Goal: Task Accomplishment & Management: Complete application form

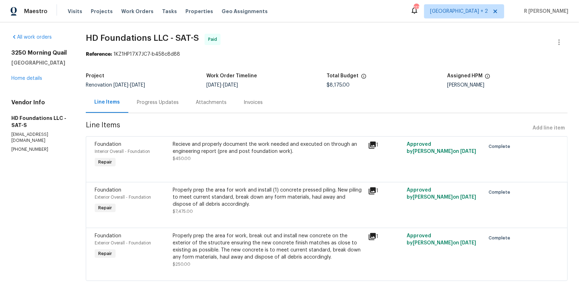
click at [22, 146] on p "(817) 226-7221" at bounding box center [39, 149] width 57 height 6
copy p "(817) 226-7221"
click at [147, 95] on div "Progress Updates" at bounding box center [157, 102] width 59 height 21
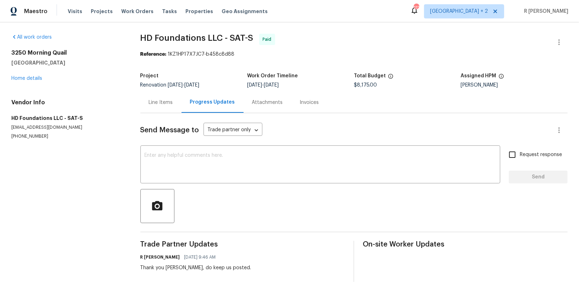
drag, startPoint x: 75, startPoint y: 62, endPoint x: 5, endPoint y: 51, distance: 71.5
click at [5, 51] on div "All work orders 3250 Morning Quail New Braunfels, TX 78130 Home details Vendor …" at bounding box center [289, 253] width 579 height 463
copy div "3250 Morning Quail New Braunfels, TX 78130"
click at [261, 163] on textarea at bounding box center [320, 165] width 351 height 25
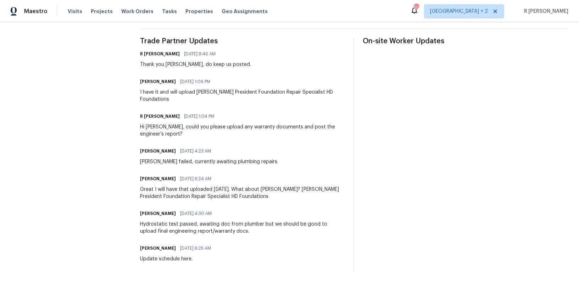
scroll to position [193, 0]
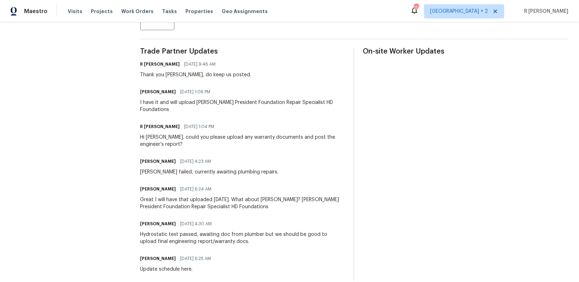
click at [243, 135] on div "Hi Chris, could you please upload any warranty documents and post the engineer’…" at bounding box center [242, 141] width 205 height 14
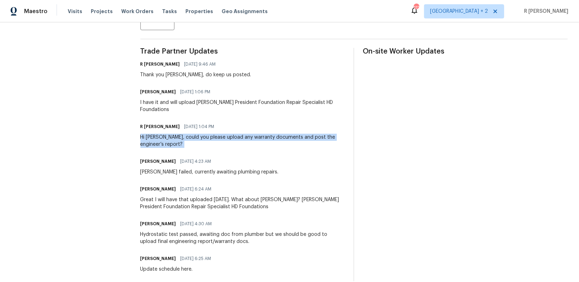
copy div "Hi Chris, could you please upload any warranty documents and post the engineer’…"
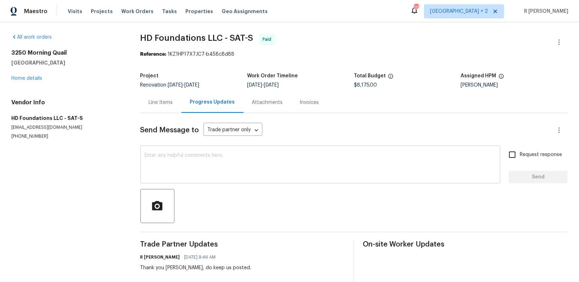
click at [211, 167] on textarea at bounding box center [320, 165] width 351 height 25
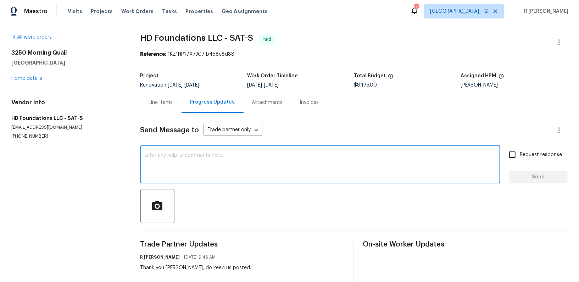
paste textarea "Hi Chris, could you please upload any warranty documents and post the engineer’…"
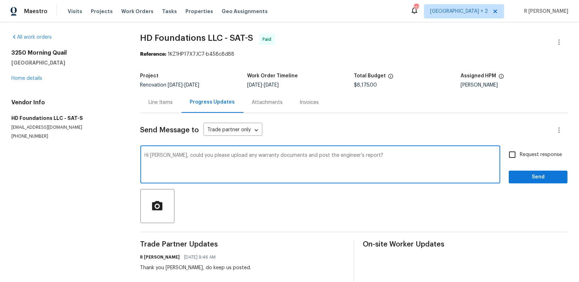
click at [229, 157] on textarea "Hi Chris, could you please upload any warranty documents and post the engineer’…" at bounding box center [320, 165] width 351 height 25
click at [357, 149] on div "Hi Chris, could you please upload the warranty documents and post the engineer’…" at bounding box center [320, 165] width 360 height 36
click at [359, 155] on textarea "Hi Chris, could you please upload the warranty documents and post the engineer’…" at bounding box center [320, 165] width 351 height 25
type textarea "Hi Chris, could you please upload the warranty documents and post the engineer’…"
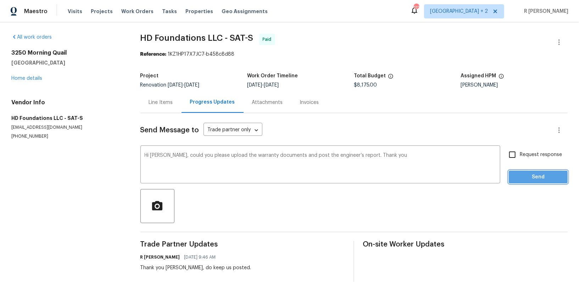
click at [530, 174] on span "Send" at bounding box center [539, 177] width 48 height 9
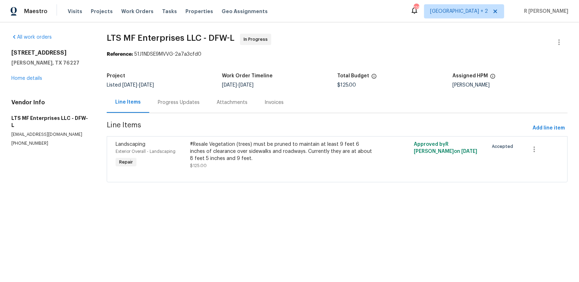
click at [194, 110] on div "Progress Updates" at bounding box center [178, 102] width 59 height 21
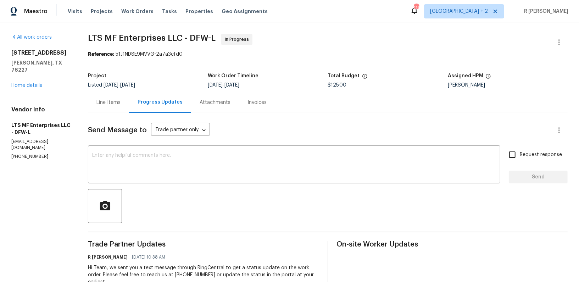
click at [107, 103] on div "Line Items" at bounding box center [108, 102] width 24 height 7
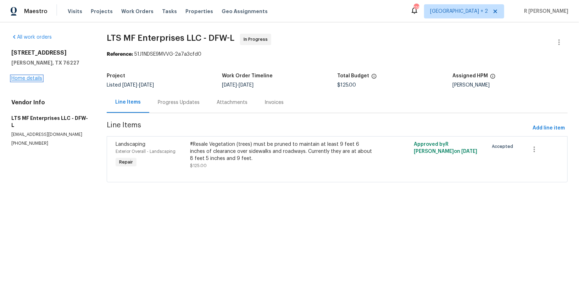
click at [23, 77] on link "Home details" at bounding box center [26, 78] width 31 height 5
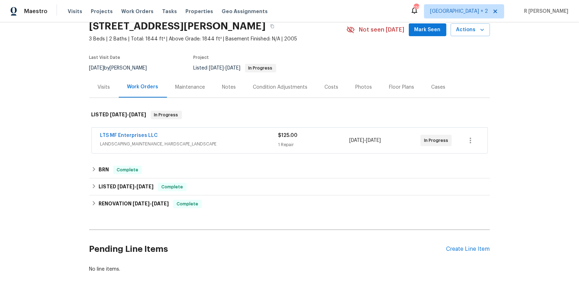
scroll to position [68, 0]
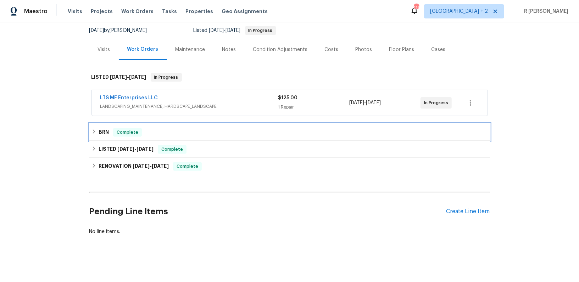
click at [130, 134] on span "Complete" at bounding box center [127, 132] width 27 height 7
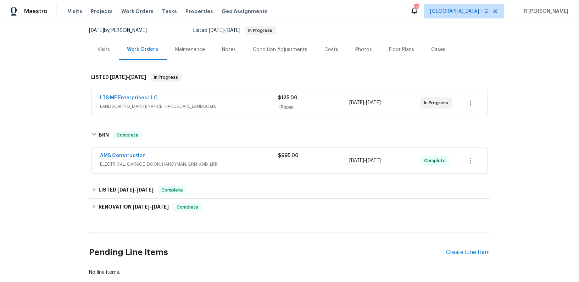
click at [220, 173] on div "AMS Construction ELECTRICAL, GARAGE_DOOR, HANDYMAN, BRN_AND_LRR $995.00 8/29/20…" at bounding box center [289, 160] width 401 height 29
click at [212, 149] on div "AMS Construction ELECTRICAL, GARAGE_DOOR, HANDYMAN, BRN_AND_LRR $995.00 8/29/20…" at bounding box center [290, 161] width 396 height 26
click at [215, 154] on div "AMS Construction" at bounding box center [189, 156] width 178 height 9
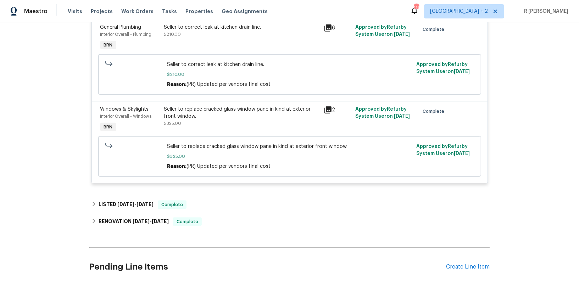
scroll to position [378, 0]
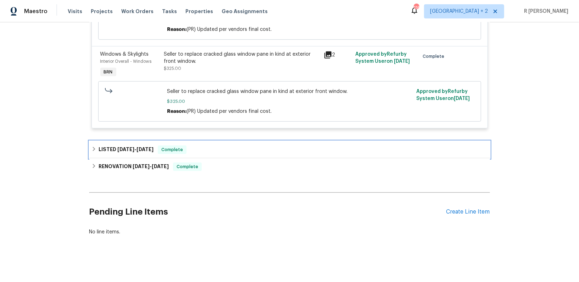
click at [194, 149] on div "LISTED 6/17/25 - 8/15/25 Complete" at bounding box center [290, 149] width 397 height 9
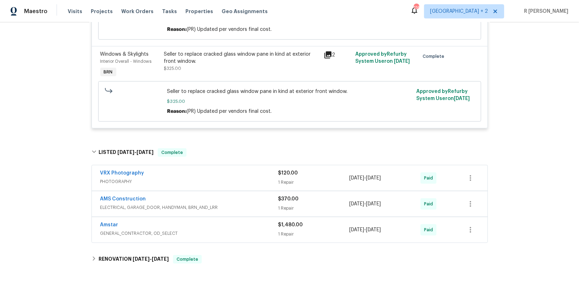
click at [231, 198] on div "AMS Construction" at bounding box center [189, 199] width 178 height 9
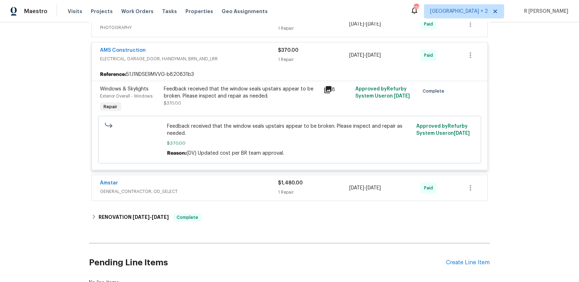
scroll to position [544, 0]
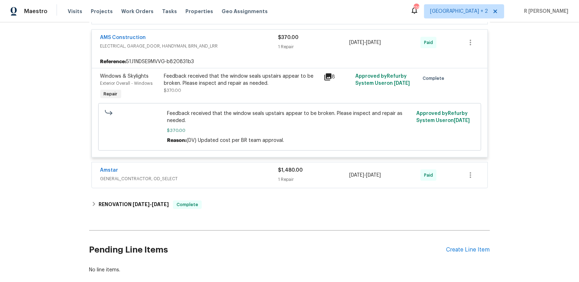
click at [198, 172] on div "Amstar" at bounding box center [189, 171] width 178 height 9
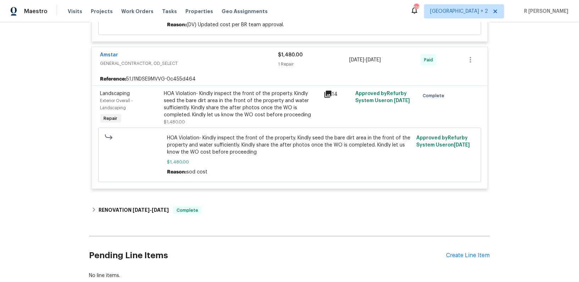
scroll to position [663, 0]
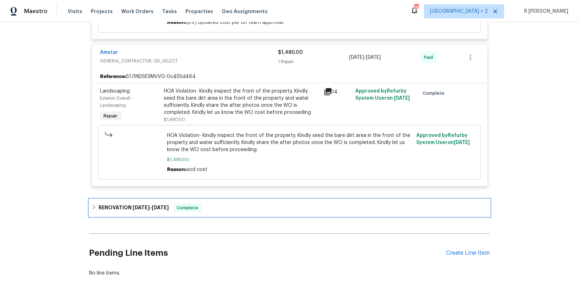
click at [205, 211] on div "RENOVATION 5/20/25 - 6/9/25 Complete" at bounding box center [289, 207] width 401 height 17
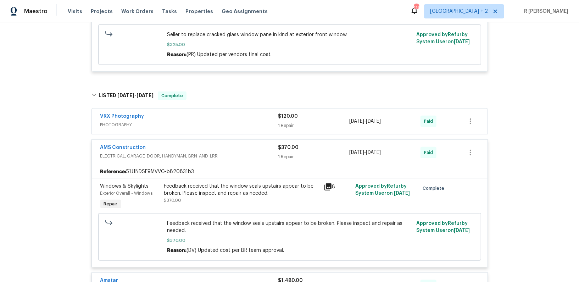
scroll to position [0, 0]
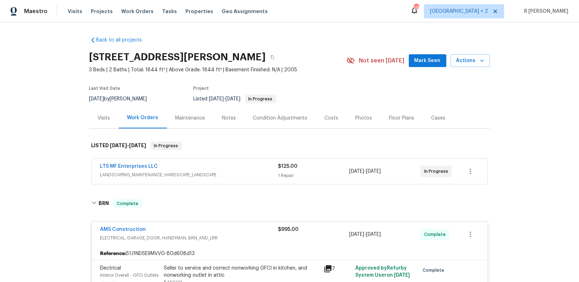
click at [129, 161] on div "LTS MF Enterprises LLC LANDSCAPING_MAINTENANCE, HARDSCAPE_LANDSCAPE $125.00 1 R…" at bounding box center [290, 172] width 396 height 26
click at [127, 165] on link "LTS MF Enterprises LLC" at bounding box center [129, 166] width 58 height 5
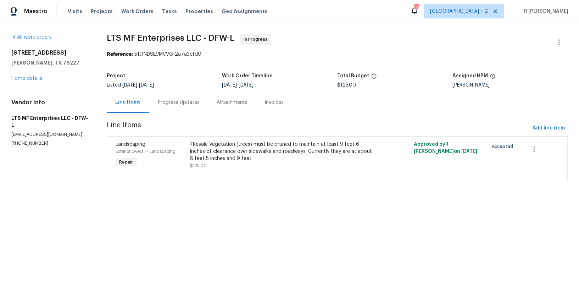
click at [256, 159] on div "#Resale Vegetation (trees) must be pruned to maintain at least 9 feet 6 inches …" at bounding box center [281, 151] width 182 height 21
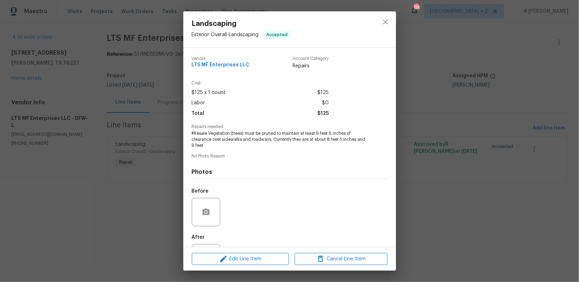
scroll to position [33, 0]
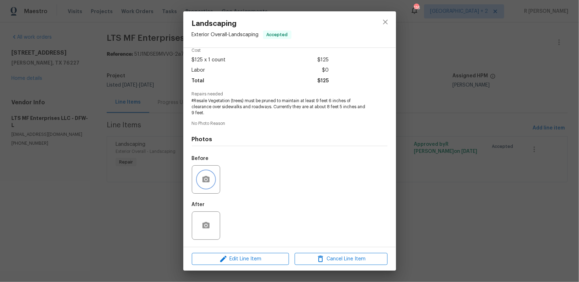
click at [201, 177] on button "button" at bounding box center [206, 179] width 17 height 17
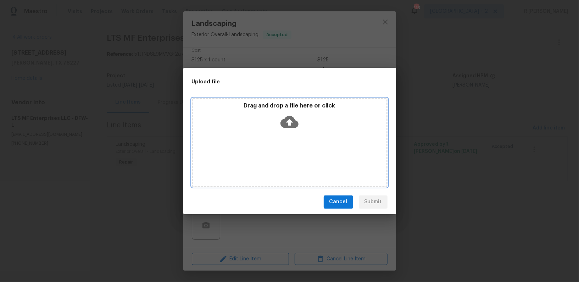
click at [289, 122] on icon at bounding box center [290, 122] width 18 height 18
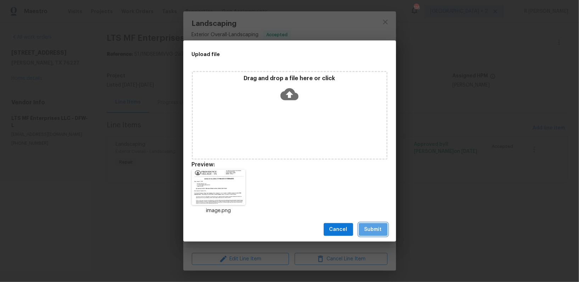
click at [377, 230] on span "Submit" at bounding box center [373, 229] width 17 height 9
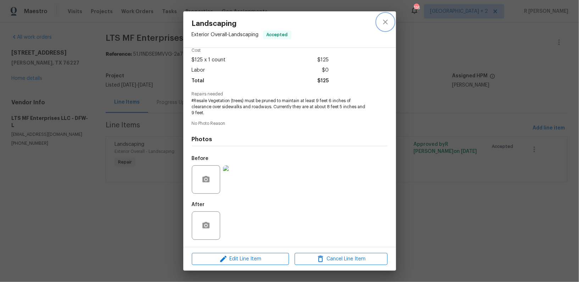
click at [383, 22] on icon "close" at bounding box center [385, 22] width 9 height 9
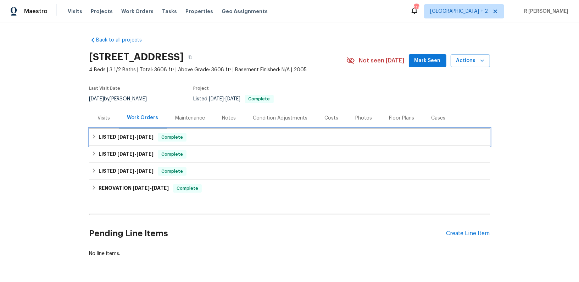
click at [137, 138] on span "[DATE]" at bounding box center [145, 136] width 17 height 5
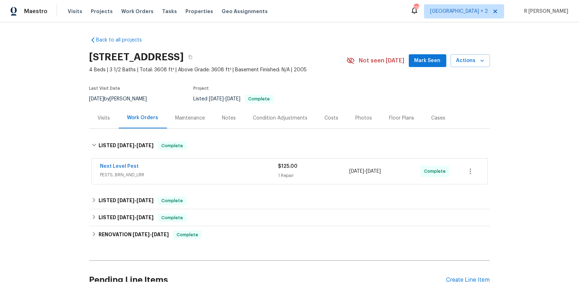
click at [200, 170] on div "Next Level Pest" at bounding box center [189, 167] width 178 height 9
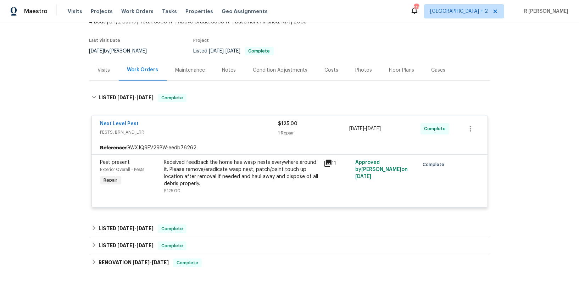
scroll to position [118, 0]
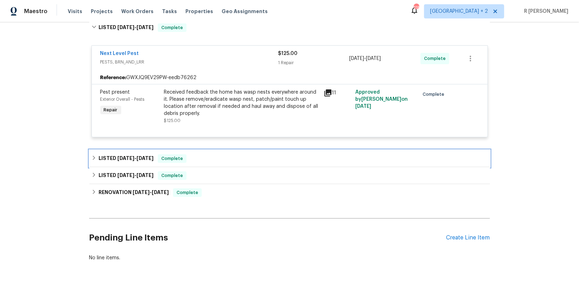
click at [220, 158] on div "LISTED 7/28/25 - 7/28/25 Complete" at bounding box center [290, 158] width 397 height 9
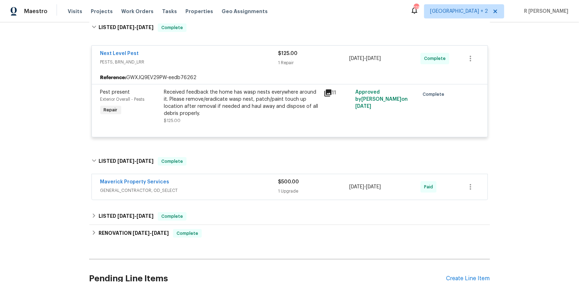
click at [222, 180] on div "Maverick Property Services" at bounding box center [189, 182] width 178 height 9
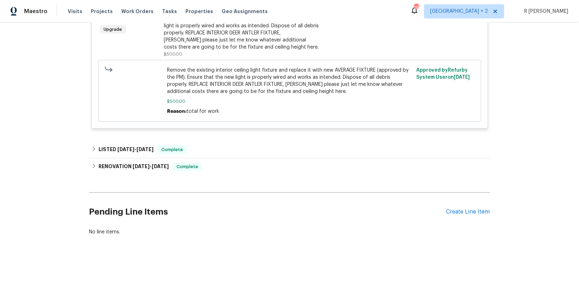
scroll to position [0, 0]
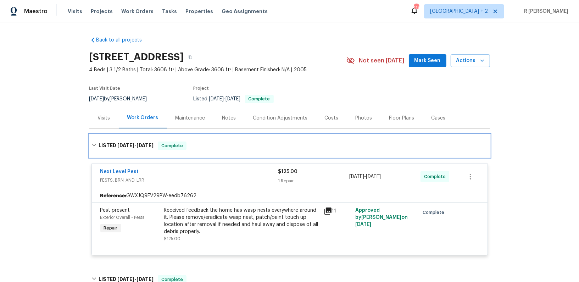
click at [175, 149] on div "Complete" at bounding box center [172, 146] width 29 height 9
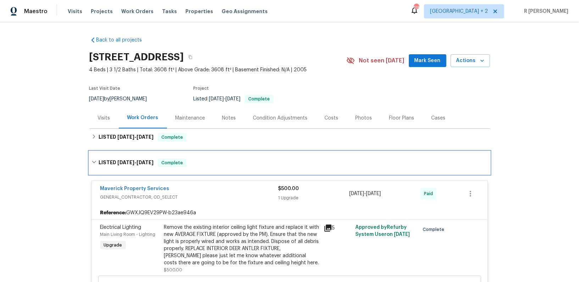
click at [205, 168] on div "LISTED 7/28/25 - 7/28/25 Complete" at bounding box center [289, 162] width 401 height 23
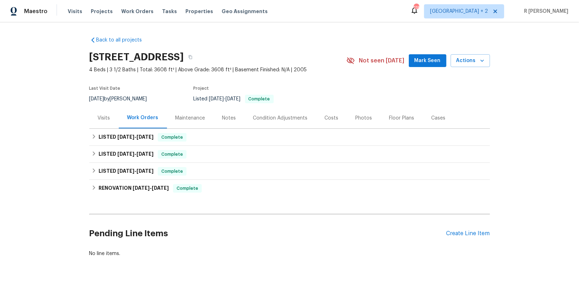
click at [460, 236] on div "Pending Line Items Create Line Item" at bounding box center [289, 233] width 401 height 33
click at [453, 232] on div "Create Line Item" at bounding box center [469, 233] width 44 height 7
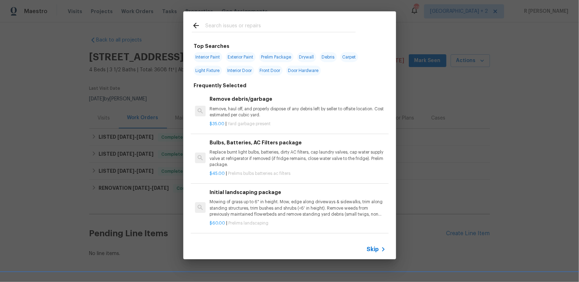
click at [372, 249] on span "Skip" at bounding box center [373, 249] width 12 height 7
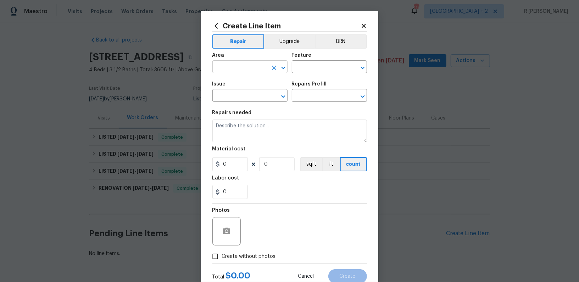
click at [235, 68] on input "text" at bounding box center [239, 67] width 55 height 11
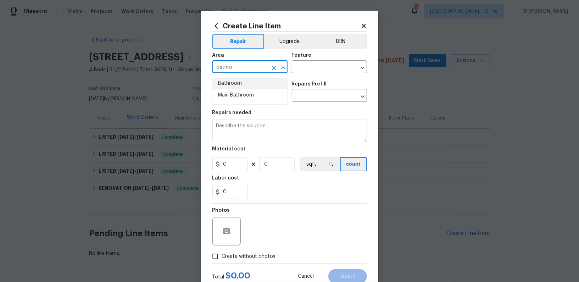
click at [248, 68] on input "bathro" at bounding box center [239, 67] width 55 height 11
click at [242, 84] on li "Plumbing" at bounding box center [249, 84] width 75 height 12
type input "Plumbing"
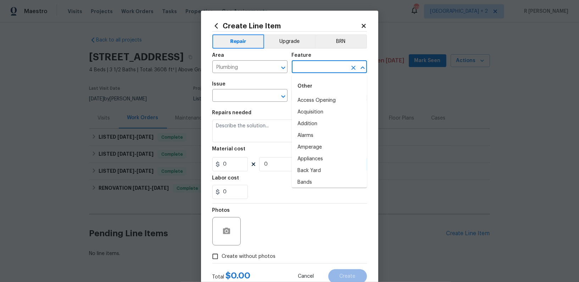
click at [317, 64] on input "text" at bounding box center [319, 67] width 55 height 11
click at [327, 154] on li "Plumbing" at bounding box center [329, 159] width 75 height 12
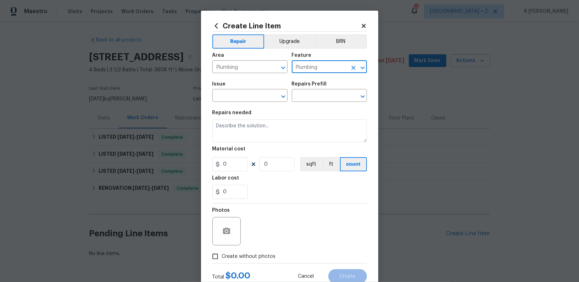
click at [251, 103] on span "Issue ​" at bounding box center [249, 91] width 75 height 29
click at [310, 74] on div "Area Plumbing ​ Feature Plumbing ​" at bounding box center [289, 63] width 155 height 29
click at [322, 66] on input "Plumbing" at bounding box center [319, 67] width 55 height 11
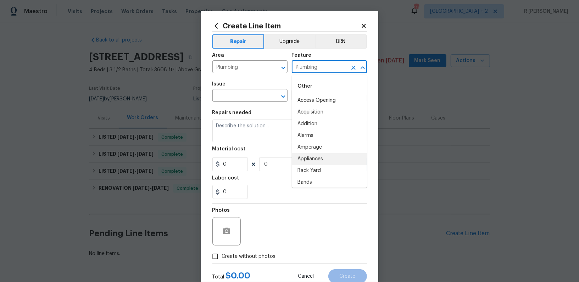
click at [322, 66] on input "Plumbing" at bounding box center [319, 67] width 55 height 11
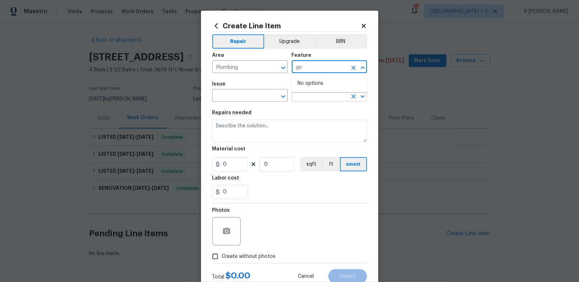
type input "g"
click at [315, 113] on li "Plumbing" at bounding box center [329, 112] width 75 height 12
type input "Plumbing"
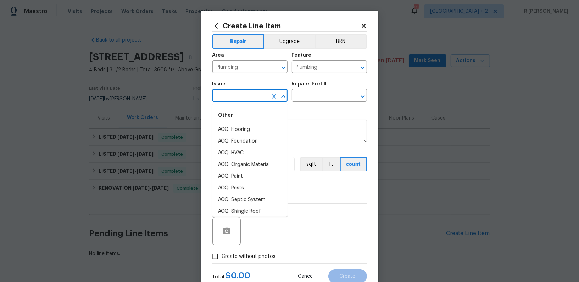
click at [245, 93] on input "text" at bounding box center [239, 96] width 55 height 11
click at [247, 96] on input "text" at bounding box center [239, 96] width 55 height 11
click at [247, 96] on input "plum" at bounding box center [239, 96] width 55 height 11
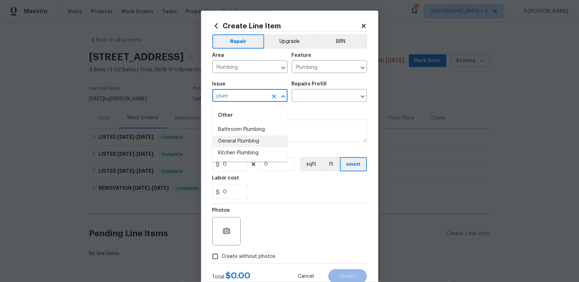
click at [242, 141] on li "General Plumbing" at bounding box center [249, 141] width 75 height 12
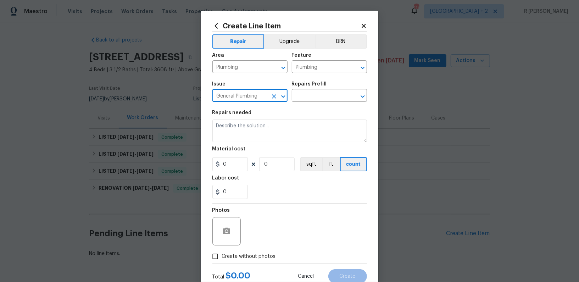
type input "General Plumbing"
click at [319, 103] on div "Issue General Plumbing ​ Repairs Prefill ​" at bounding box center [289, 91] width 155 height 29
click at [313, 98] on input "text" at bounding box center [319, 96] width 55 height 11
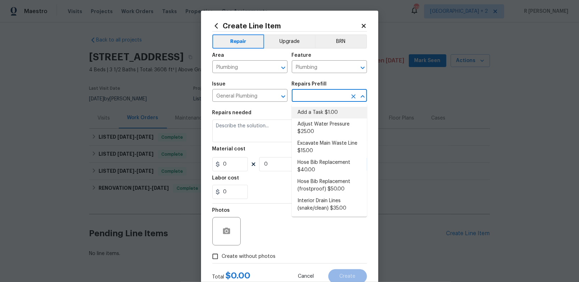
click at [321, 115] on li "Add a Task $1.00" at bounding box center [329, 113] width 75 height 12
type input "Add a Task $1.00"
type textarea "HPM to detail"
type input "1"
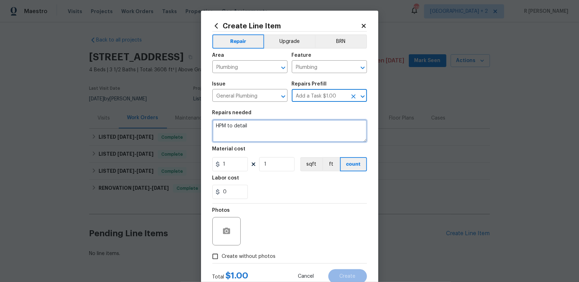
click at [276, 129] on textarea "HPM to detail" at bounding box center [289, 131] width 155 height 23
paste textarea "Main bathroom near toilet and upstairs bathrooms have damaged bathroom accessor…"
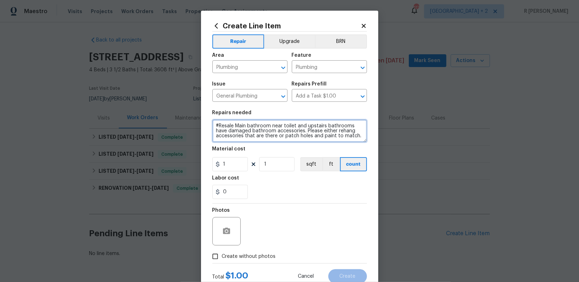
type textarea "#Resale Main bathroom near toilet and upstairs bathrooms have damaged bathroom …"
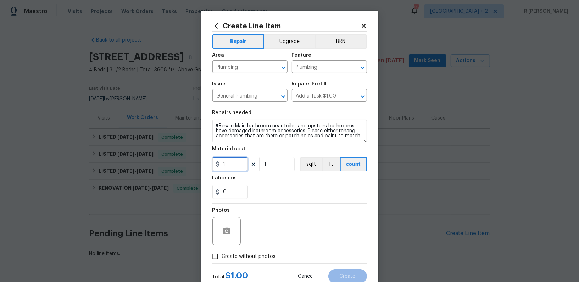
click at [237, 162] on input "1" at bounding box center [229, 164] width 35 height 14
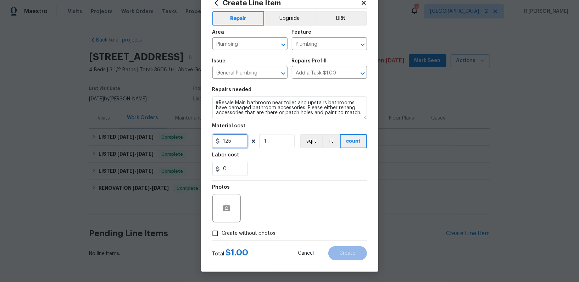
type input "125"
click at [228, 207] on icon "button" at bounding box center [226, 208] width 7 height 6
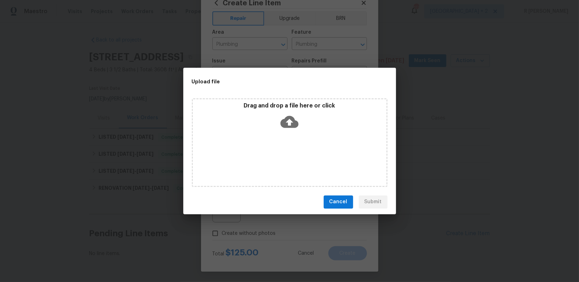
click at [301, 120] on div "Drag and drop a file here or click" at bounding box center [290, 117] width 194 height 31
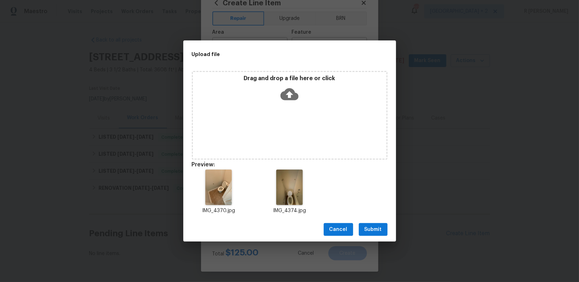
click at [372, 237] on div "Cancel Submit" at bounding box center [289, 229] width 213 height 24
click at [372, 235] on button "Submit" at bounding box center [373, 229] width 29 height 13
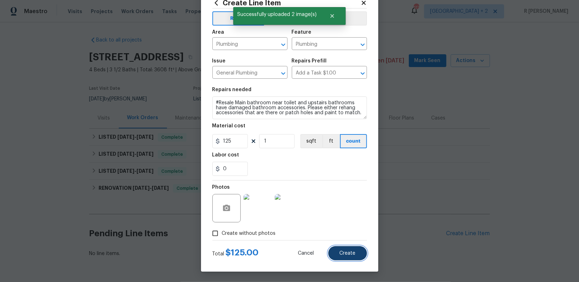
click at [350, 247] on button "Create" at bounding box center [347, 253] width 39 height 14
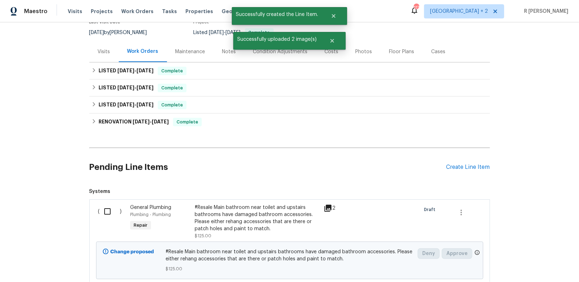
scroll to position [117, 0]
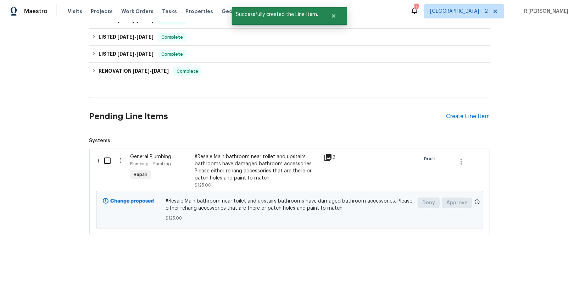
click at [102, 159] on input "checkbox" at bounding box center [110, 160] width 20 height 15
checkbox input "true"
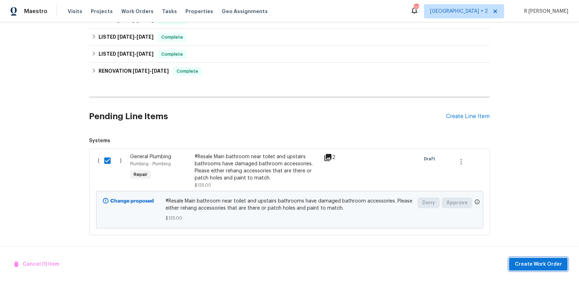
click at [531, 264] on span "Create Work Order" at bounding box center [538, 264] width 47 height 9
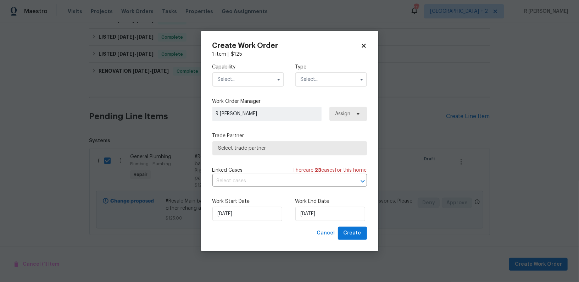
click at [239, 78] on input "text" at bounding box center [248, 79] width 72 height 14
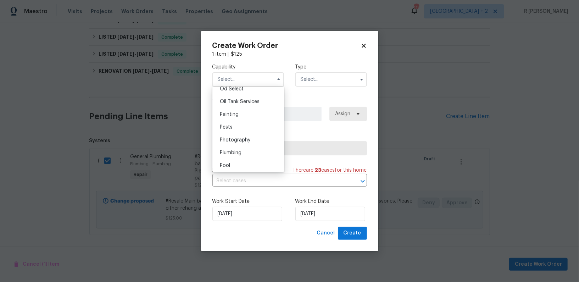
scroll to position [612, 0]
click at [257, 117] on div "Plumbing" at bounding box center [248, 117] width 68 height 13
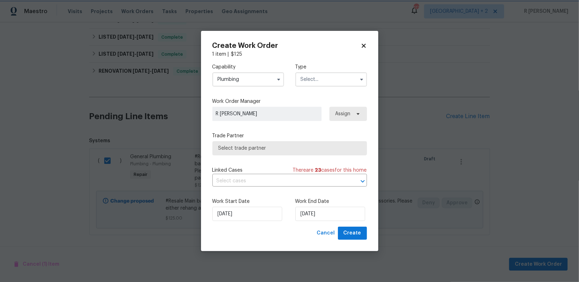
type input "Plumbing"
click at [317, 81] on input "text" at bounding box center [331, 79] width 72 height 14
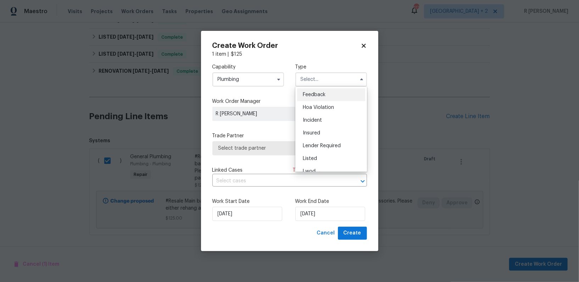
click at [320, 93] on span "Feedback" at bounding box center [314, 94] width 23 height 5
type input "Feedback"
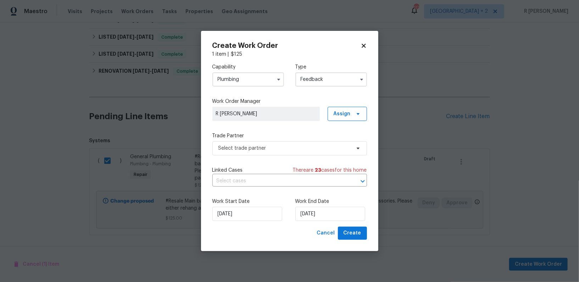
click at [271, 160] on div "Capability Plumbing Type Feedback Work Order Manager R Yogesh Kannan Assign Tra…" at bounding box center [289, 142] width 155 height 169
click at [272, 148] on span "Select trade partner" at bounding box center [284, 148] width 132 height 7
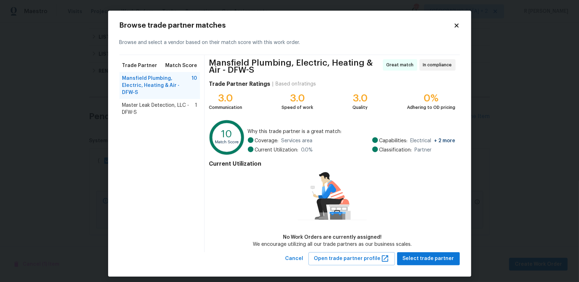
click at [458, 23] on icon at bounding box center [457, 25] width 4 height 4
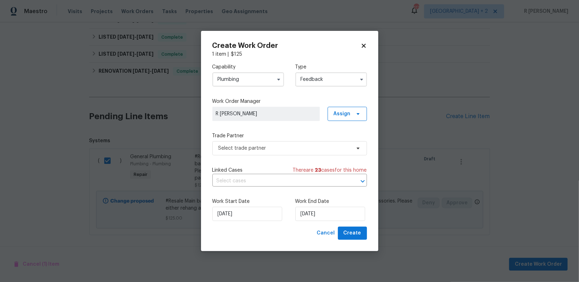
click at [254, 76] on input "Plumbing" at bounding box center [248, 79] width 72 height 14
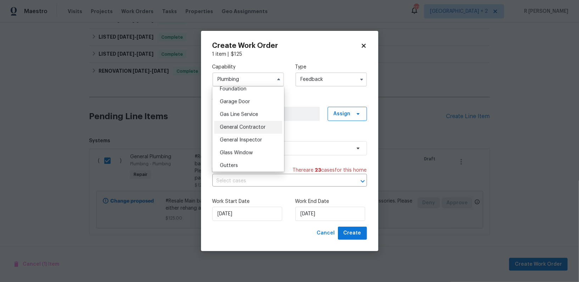
scroll to position [20, 0]
click at [254, 119] on ul "Agent Appliance Bathtub Resurfacing BRN And Lrr Broker Cabinets Carpet Cleaning…" at bounding box center [248, 129] width 72 height 85
click at [246, 115] on span "BRN And Lrr" at bounding box center [233, 113] width 27 height 5
type input "BRN And Lrr"
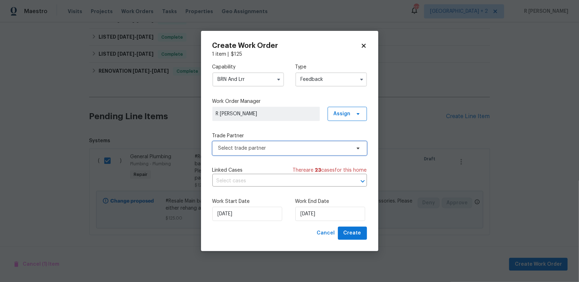
click at [257, 148] on span "Select trade partner" at bounding box center [284, 148] width 132 height 7
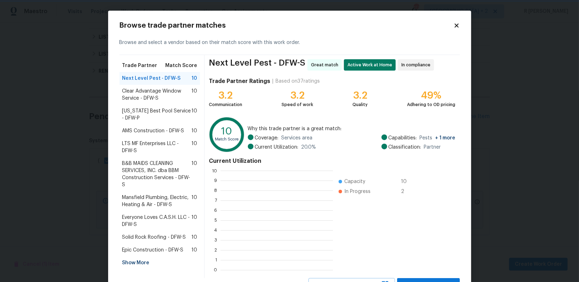
scroll to position [1, 0]
click at [156, 128] on span "AMS Construction - DFW-S" at bounding box center [153, 130] width 62 height 7
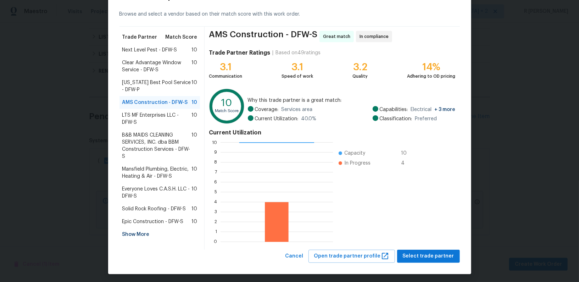
scroll to position [31, 0]
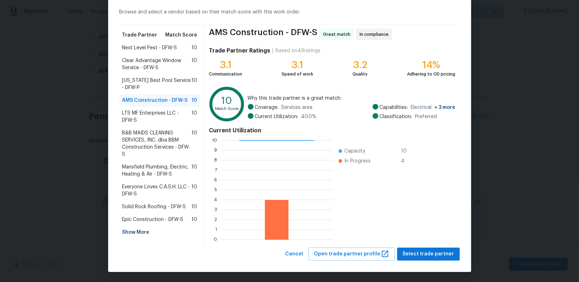
click at [140, 145] on span "B&B MAIDS CLEANING SERVICES, INC. dba BBM Construction Services - DFW-S" at bounding box center [157, 143] width 70 height 28
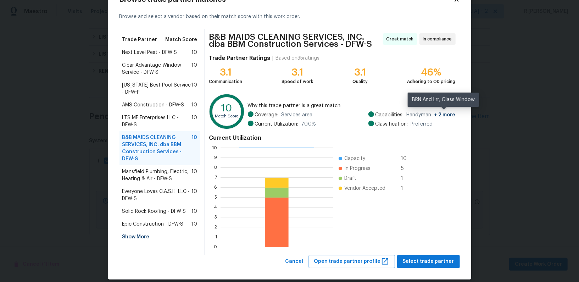
scroll to position [33, 0]
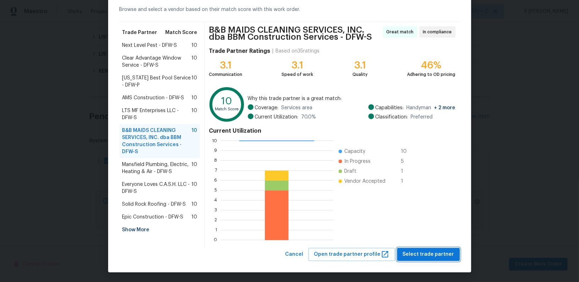
click at [428, 256] on span "Select trade partner" at bounding box center [428, 254] width 51 height 9
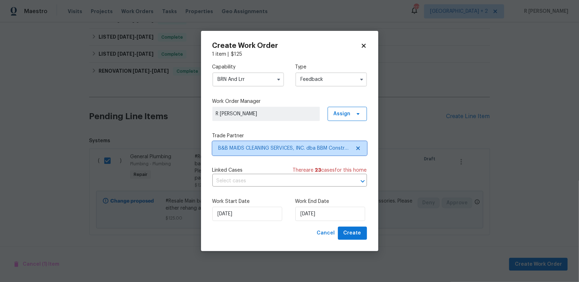
scroll to position [0, 0]
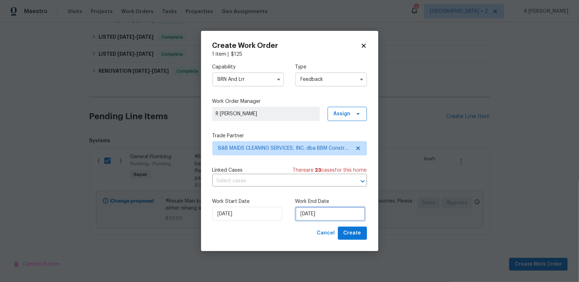
click at [317, 212] on input "[DATE]" at bounding box center [330, 214] width 70 height 14
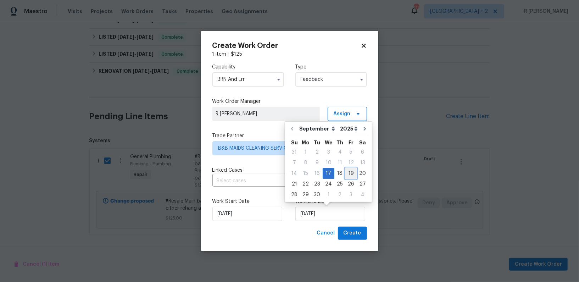
click at [347, 174] on div "19" at bounding box center [350, 173] width 11 height 10
type input "[DATE]"
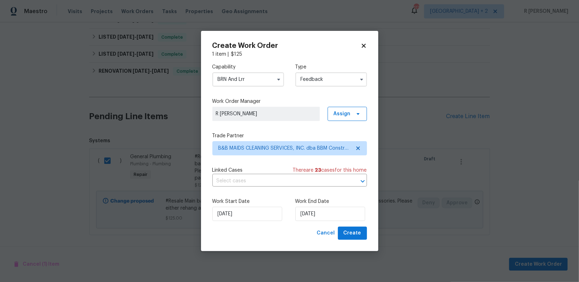
click at [253, 174] on div "Linked Cases There are 23 case s for this home ​" at bounding box center [289, 177] width 155 height 20
click at [357, 236] on span "Create" at bounding box center [353, 233] width 18 height 9
checkbox input "false"
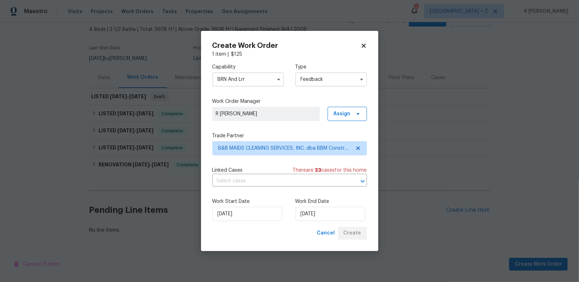
scroll to position [40, 0]
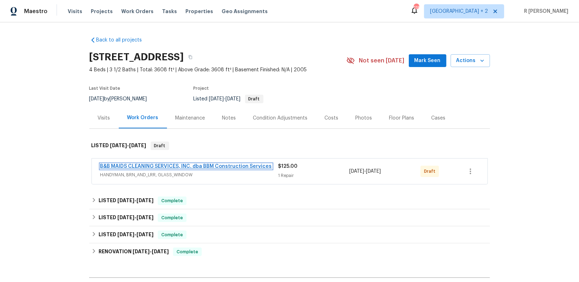
click at [158, 164] on link "B&B MAIDS CLEANING SERVICES, INC. dba BBM Construction Services" at bounding box center [186, 166] width 172 height 5
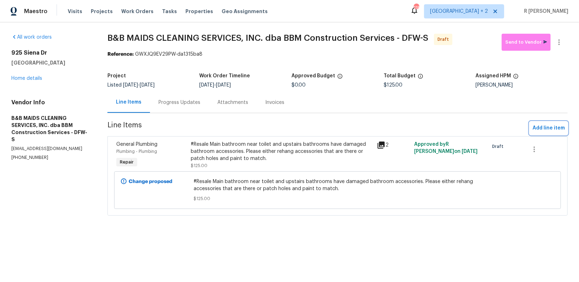
click at [549, 126] on span "Add line item" at bounding box center [549, 128] width 32 height 9
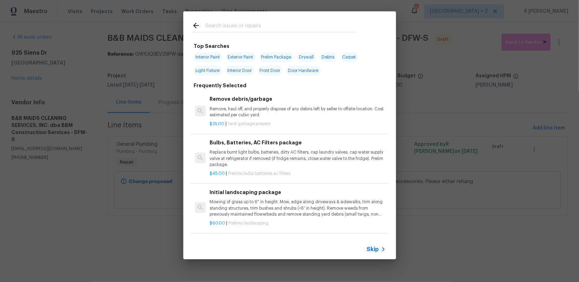
click at [252, 28] on input "text" at bounding box center [280, 26] width 150 height 11
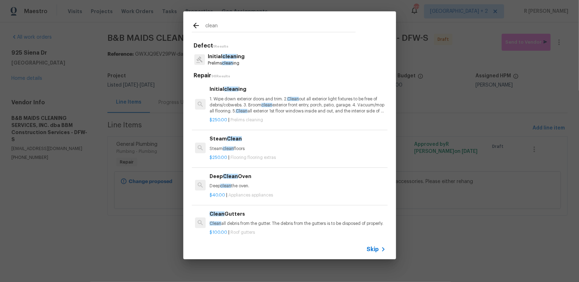
type input "clean"
click at [238, 112] on p "1. Wipe down exterior doors and trim. 2. Clean out all exterior light fixtures …" at bounding box center [298, 105] width 176 height 18
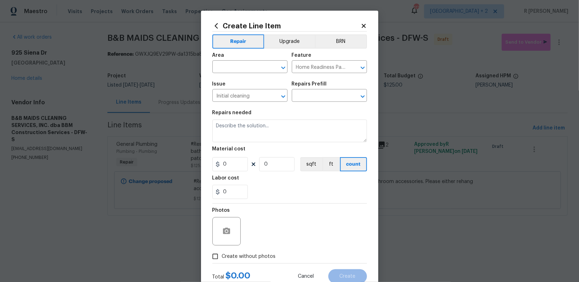
type input "Initial cleaning $250.00"
type textarea "1. Wipe down exterior doors and trim. 2. Clean out all exterior light fixtures …"
type input "250"
type input "1"
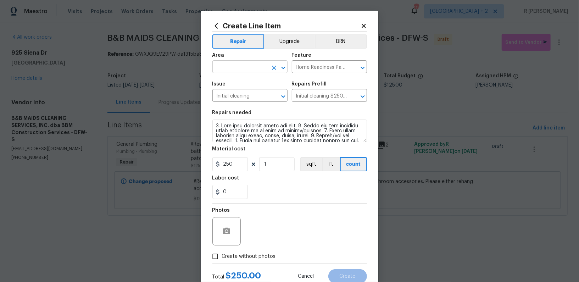
click at [260, 71] on input "text" at bounding box center [239, 67] width 55 height 11
type input "d"
click at [248, 96] on li "Interior Overall" at bounding box center [249, 95] width 75 height 12
type input "Interior Overall"
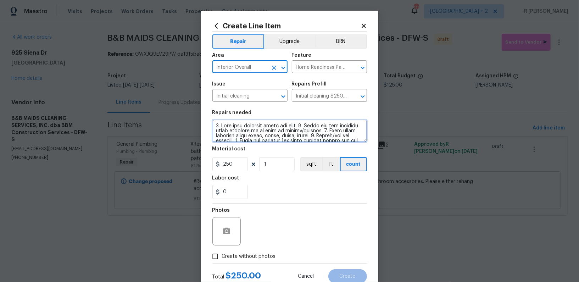
click at [277, 138] on textarea at bounding box center [289, 131] width 155 height 23
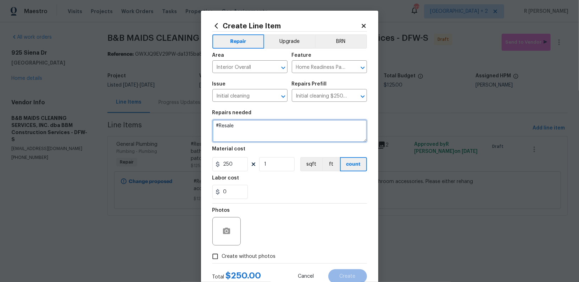
paste textarea "Interior needs full deep clean someone broke a window at kitchen that needs to …"
type textarea "#Resale Interior needs full deep clean someone broke a window at kitchen that n…"
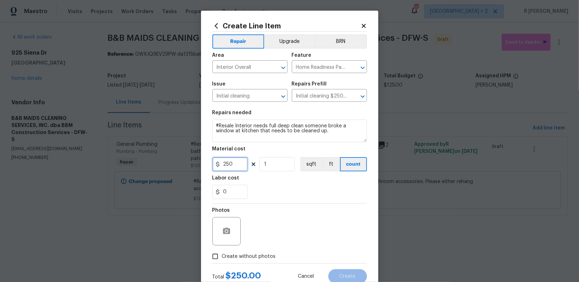
click at [224, 161] on input "250" at bounding box center [229, 164] width 35 height 14
type input "125"
click at [286, 214] on div "Photos" at bounding box center [289, 227] width 155 height 46
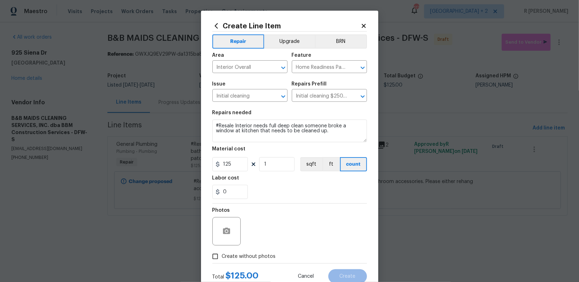
scroll to position [23, 0]
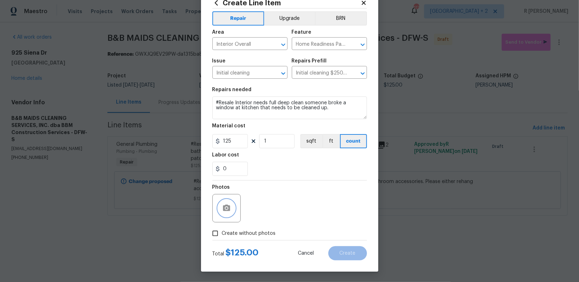
click at [227, 209] on circle "button" at bounding box center [226, 208] width 2 height 2
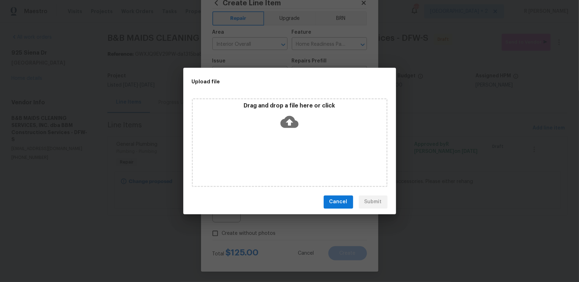
click at [294, 122] on icon at bounding box center [290, 122] width 18 height 12
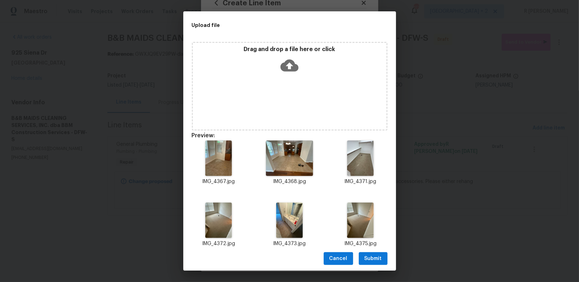
click at [367, 261] on span "Submit" at bounding box center [373, 258] width 17 height 9
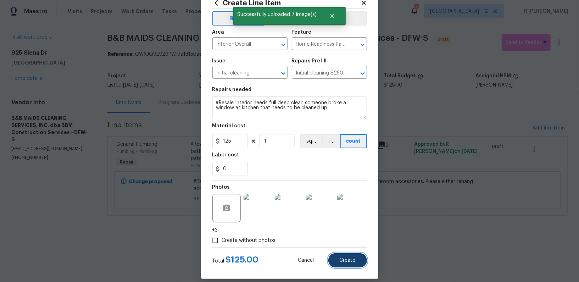
click at [341, 258] on span "Create" at bounding box center [348, 260] width 16 height 5
type input "0"
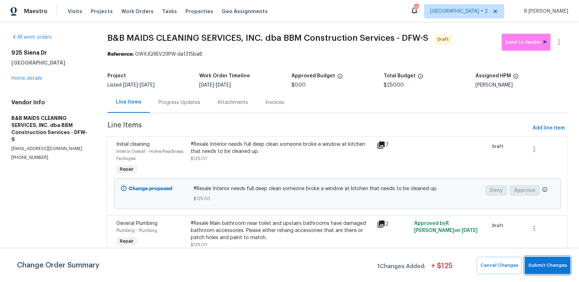
click at [559, 266] on span "Submit Changes" at bounding box center [547, 265] width 39 height 8
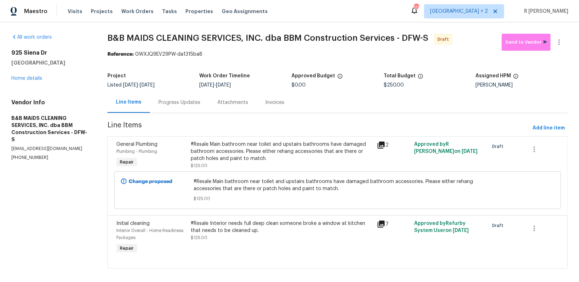
scroll to position [6, 0]
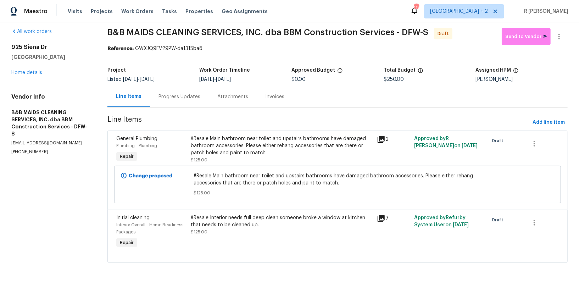
click at [169, 104] on div "Progress Updates" at bounding box center [179, 96] width 59 height 21
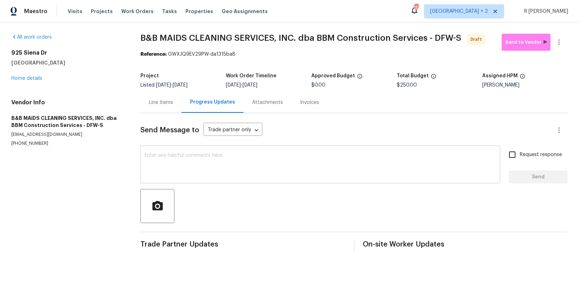
click at [246, 181] on div "x ​" at bounding box center [320, 165] width 360 height 36
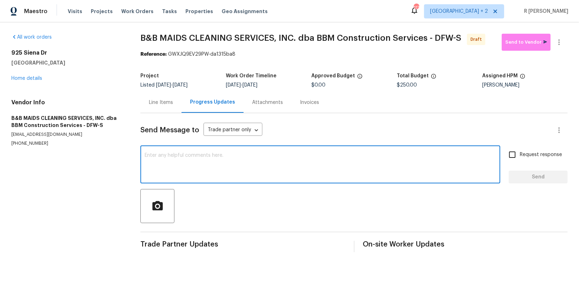
paste textarea "Hey, this is Yogesh from Opendoor. I’m confirming you received the WO for the p…"
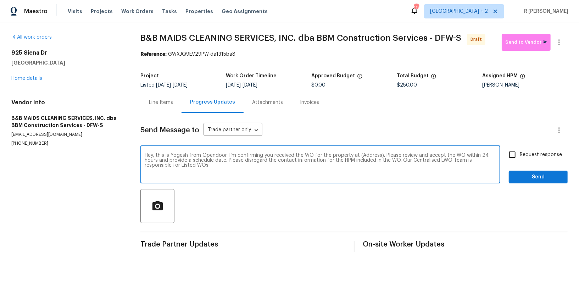
click at [364, 154] on textarea "Hey, this is Yogesh from Opendoor. I’m confirming you received the WO for the p…" at bounding box center [320, 165] width 351 height 25
paste textarea "925 Siena Dr, Southlake, TX 76092"
type textarea "Hey, this is Yogesh from Opendoor. I’m confirming you received the WO for the p…"
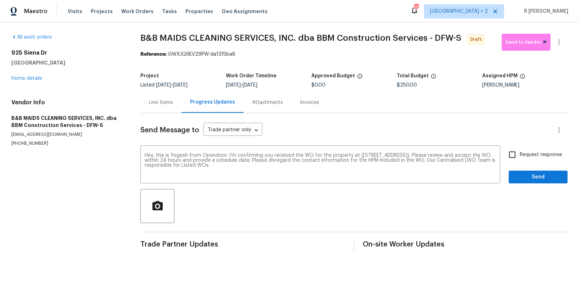
click at [533, 152] on span "Request response" at bounding box center [541, 154] width 42 height 7
click at [520, 152] on input "Request response" at bounding box center [512, 154] width 15 height 15
checkbox input "true"
click at [531, 176] on span "Send" at bounding box center [539, 177] width 48 height 9
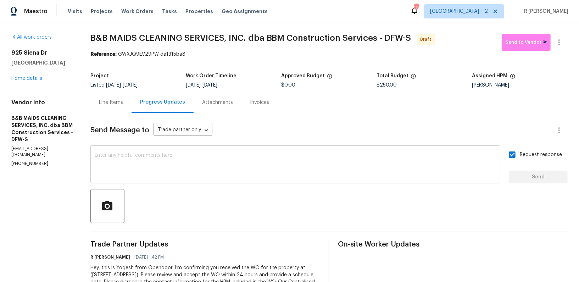
click at [255, 182] on div "x ​" at bounding box center [295, 165] width 410 height 36
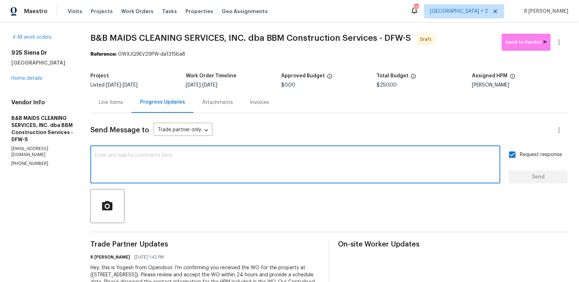
paste textarea "Attention All Work Orders must include before-photos (both close-up and wide-an…"
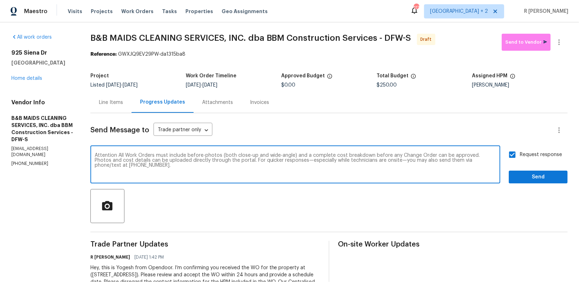
type textarea "Attention All Work Orders must include before-photos (both close-up and wide-an…"
click at [544, 176] on span "Send" at bounding box center [539, 177] width 48 height 9
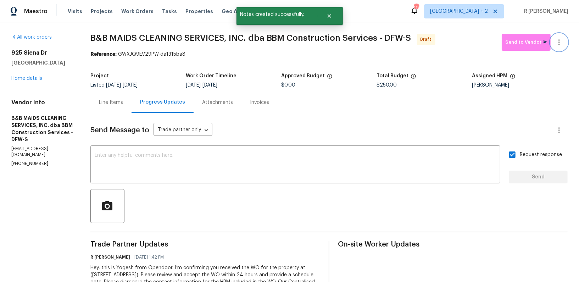
click at [564, 39] on button "button" at bounding box center [559, 42] width 17 height 17
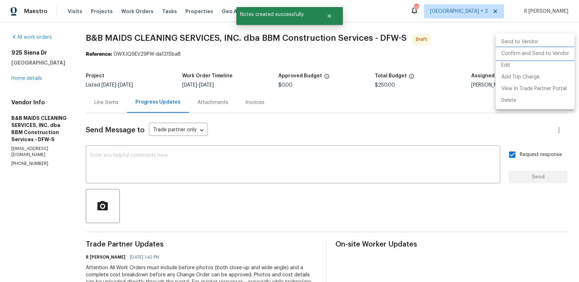
click at [537, 54] on li "Confirm and Send to Vendor" at bounding box center [535, 54] width 79 height 12
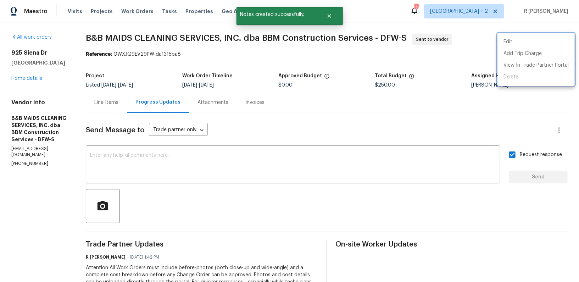
click at [439, 70] on div at bounding box center [289, 141] width 579 height 282
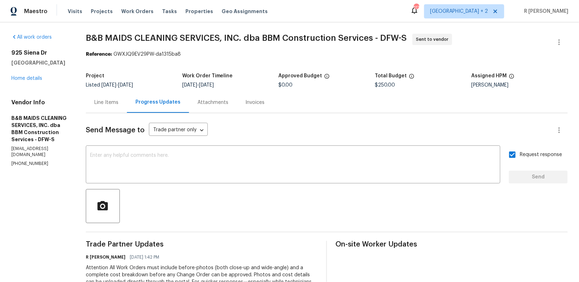
click at [387, 55] on div "Reference: GWXJQ9EV29PW-da1315ba8" at bounding box center [327, 54] width 482 height 7
click at [31, 77] on link "Home details" at bounding box center [26, 78] width 31 height 5
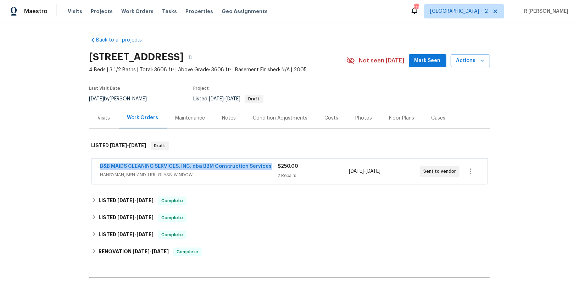
drag, startPoint x: 271, startPoint y: 166, endPoint x: 99, endPoint y: 167, distance: 172.0
click at [99, 167] on div "B&B MAIDS CLEANING SERVICES, INC. dba BBM Construction Services HANDYMAN, BRN_A…" at bounding box center [290, 172] width 396 height 26
copy link "B&B MAIDS CLEANING SERVICES, INC. dba BBM Construction Services"
click at [196, 169] on span "B&B MAIDS CLEANING SERVICES, INC. dba BBM Construction Services" at bounding box center [186, 166] width 172 height 7
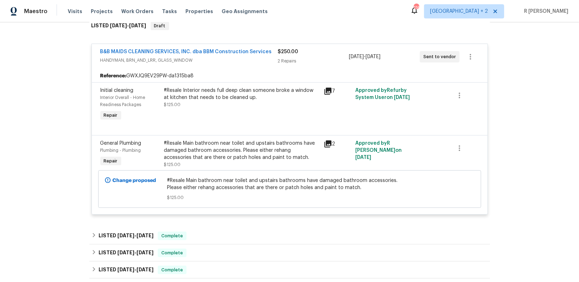
scroll to position [40, 0]
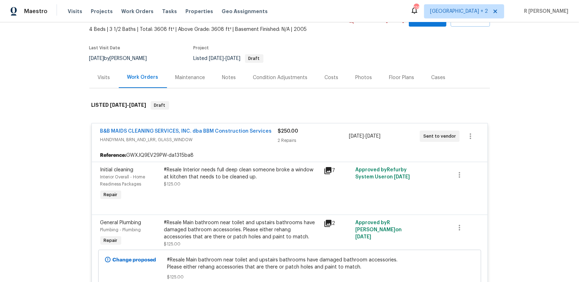
click at [271, 132] on div "B&B MAIDS CLEANING SERVICES, INC. dba BBM Construction Services" at bounding box center [189, 132] width 178 height 9
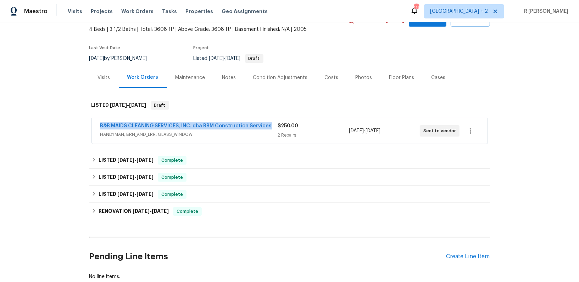
drag, startPoint x: 272, startPoint y: 127, endPoint x: 96, endPoint y: 129, distance: 176.3
click at [96, 129] on div "B&B MAIDS CLEANING SERVICES, INC. dba BBM Construction Services HANDYMAN, BRN_A…" at bounding box center [290, 131] width 396 height 26
click at [163, 118] on div "B&B MAIDS CLEANING SERVICES, INC. dba BBM Construction Services HANDYMAN, BRN_A…" at bounding box center [290, 131] width 396 height 26
click at [164, 127] on link "B&B MAIDS CLEANING SERVICES, INC. dba BBM Construction Services" at bounding box center [186, 125] width 172 height 5
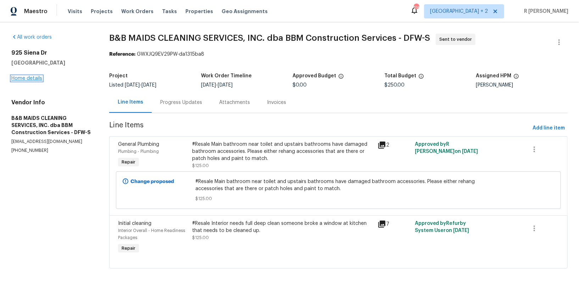
click at [35, 76] on link "Home details" at bounding box center [26, 78] width 31 height 5
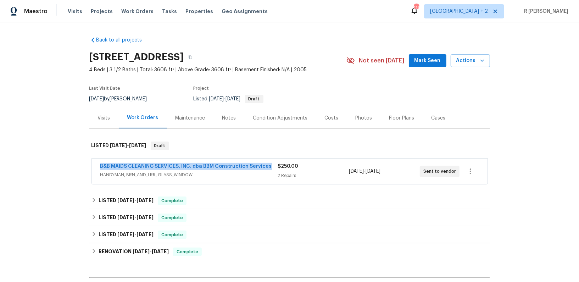
drag, startPoint x: 271, startPoint y: 166, endPoint x: 90, endPoint y: 168, distance: 180.9
click at [90, 168] on div "B&B MAIDS CLEANING SERVICES, INC. dba BBM Construction Services HANDYMAN, BRN_A…" at bounding box center [289, 171] width 401 height 29
copy link "B&B MAIDS CLEANING SERVICES, INC. dba BBM Construction Services"
click at [239, 164] on link "B&B MAIDS CLEANING SERVICES, INC. dba BBM Construction Services" at bounding box center [186, 166] width 172 height 5
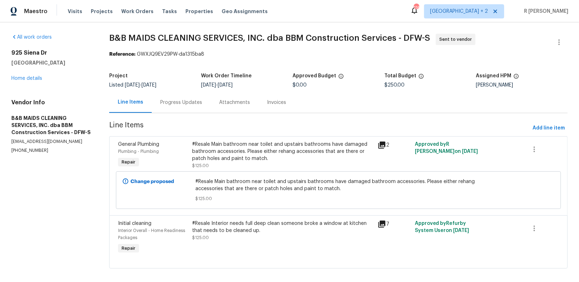
click at [253, 148] on div "#Resale Main bathroom near toilet and upstairs bathrooms have damaged bathroom …" at bounding box center [282, 151] width 181 height 21
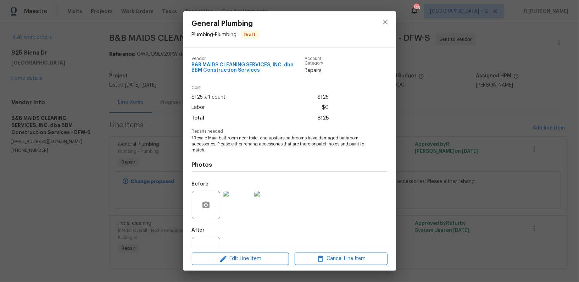
scroll to position [26, 0]
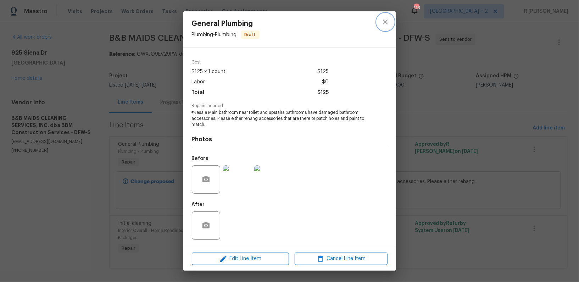
click at [390, 22] on button "close" at bounding box center [385, 21] width 17 height 17
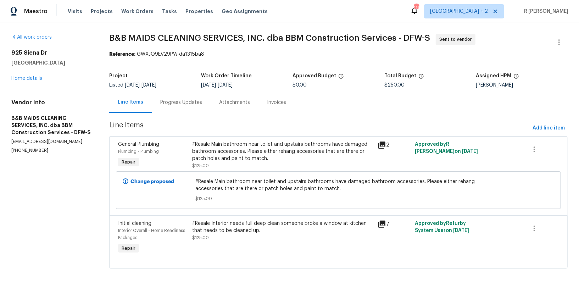
click at [183, 113] on div "Progress Updates" at bounding box center [181, 102] width 59 height 21
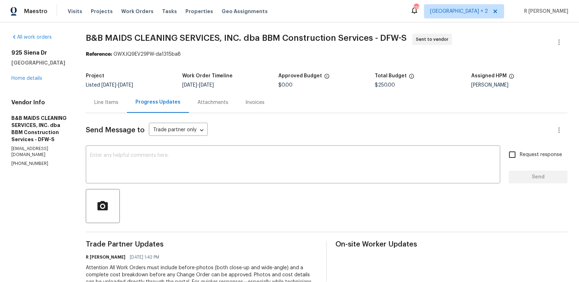
click at [127, 98] on div "Line Items" at bounding box center [106, 102] width 41 height 21
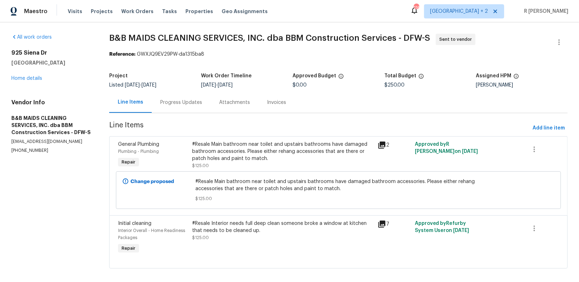
click at [235, 158] on div "#Resale Main bathroom near toilet and upstairs bathrooms have damaged bathroom …" at bounding box center [282, 151] width 181 height 21
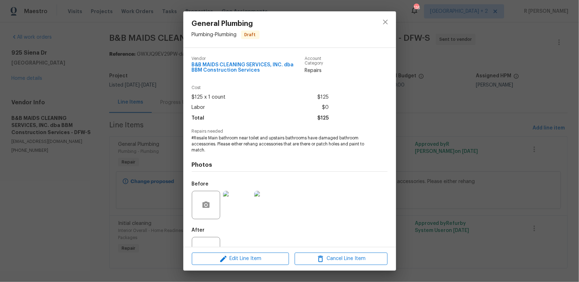
click at [250, 142] on span "#Resale Main bathroom near toilet and upstairs bathrooms have damaged bathroom …" at bounding box center [280, 144] width 176 height 18
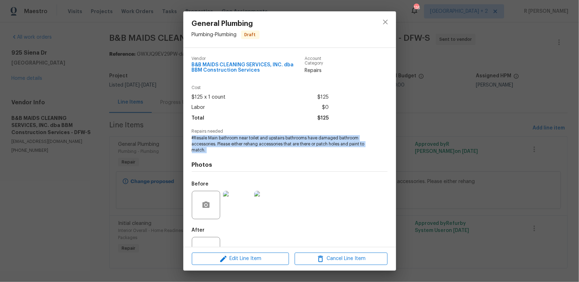
click at [250, 142] on span "#Resale Main bathroom near toilet and upstairs bathrooms have damaged bathroom …" at bounding box center [280, 144] width 176 height 18
copy span "#Resale Main bathroom near toilet and upstairs bathrooms have damaged bathroom …"
click at [384, 19] on icon "close" at bounding box center [385, 22] width 9 height 9
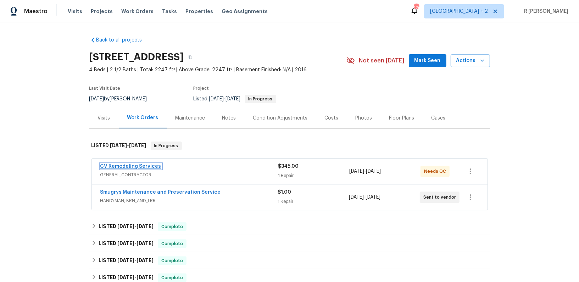
click at [133, 166] on link "CV Remodeling Services" at bounding box center [130, 166] width 61 height 5
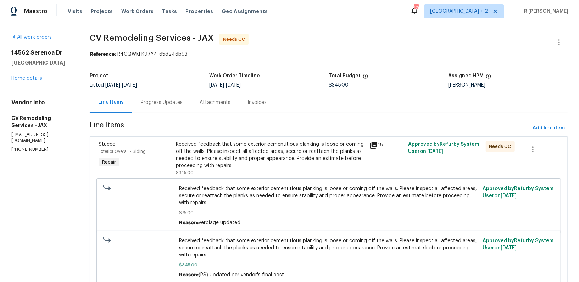
click at [168, 100] on div "Progress Updates" at bounding box center [162, 102] width 42 height 7
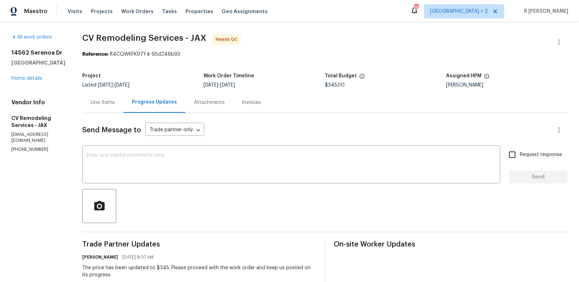
scroll to position [77, 0]
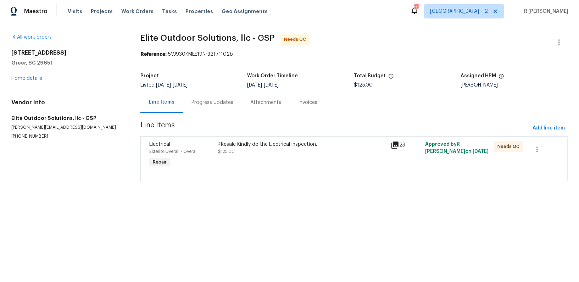
click at [206, 106] on div "Progress Updates" at bounding box center [213, 102] width 42 height 7
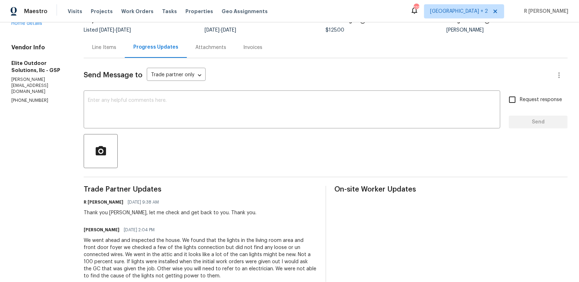
scroll to position [21, 0]
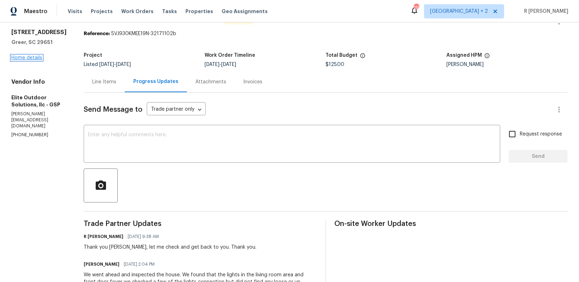
click at [33, 60] on link "Home details" at bounding box center [26, 57] width 31 height 5
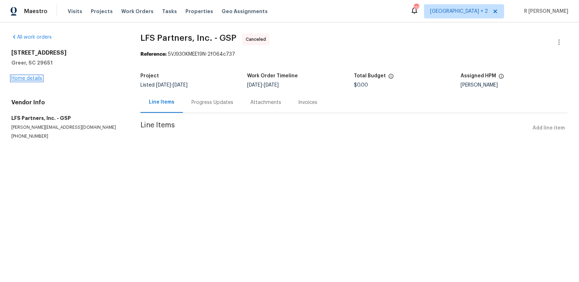
click at [17, 79] on link "Home details" at bounding box center [26, 78] width 31 height 5
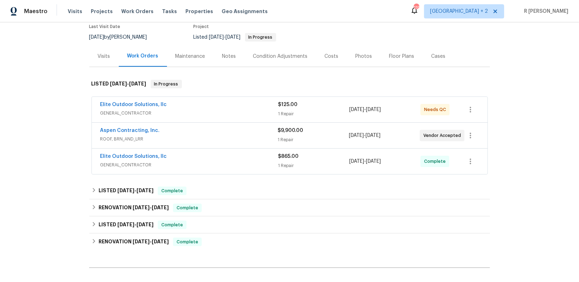
scroll to position [137, 0]
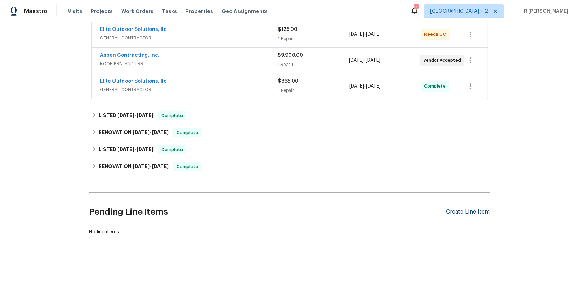
click at [467, 209] on div "Create Line Item" at bounding box center [469, 212] width 44 height 7
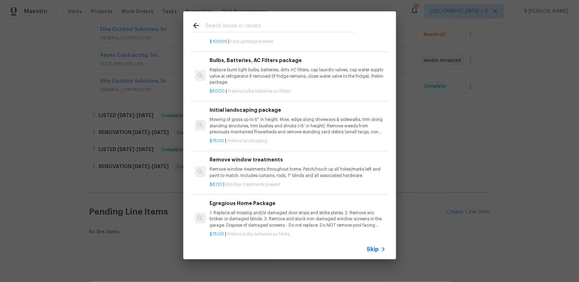
scroll to position [0, 0]
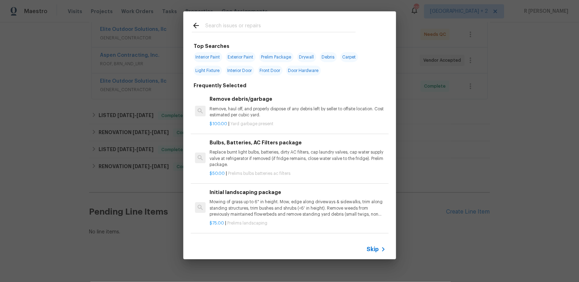
click at [59, 84] on div "Top Searches Interior Paint Exterior Paint Prelim Package Drywall Debris Carpet…" at bounding box center [289, 135] width 579 height 271
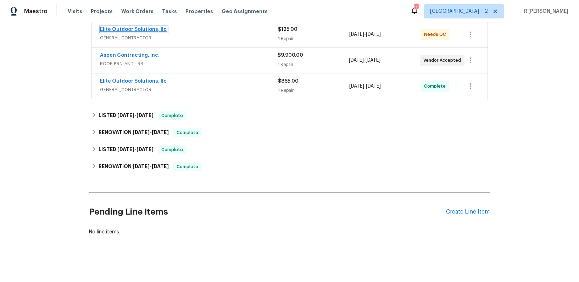
click at [124, 27] on link "Elite Outdoor Solutions, llc" at bounding box center [133, 29] width 67 height 5
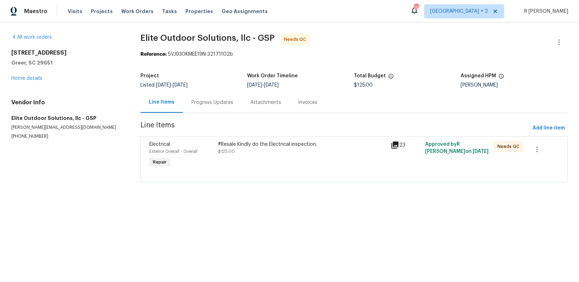
click at [183, 99] on div "Progress Updates" at bounding box center [212, 102] width 59 height 21
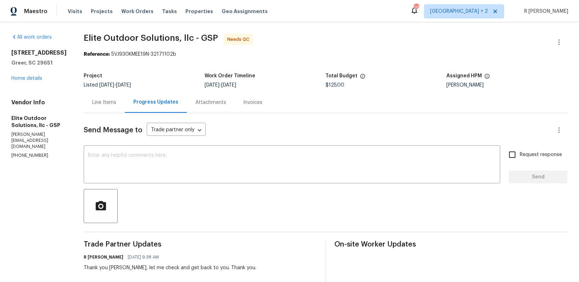
click at [96, 101] on div "Line Items" at bounding box center [104, 102] width 24 height 7
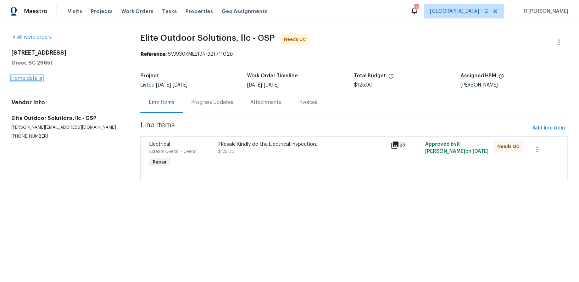
click at [32, 77] on link "Home details" at bounding box center [26, 78] width 31 height 5
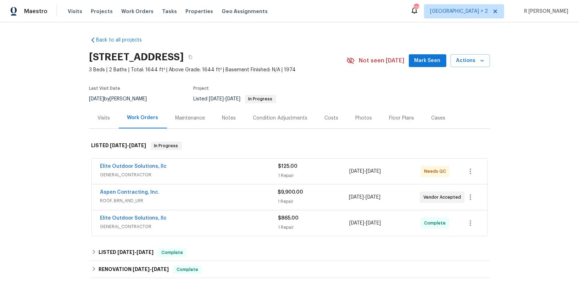
scroll to position [137, 0]
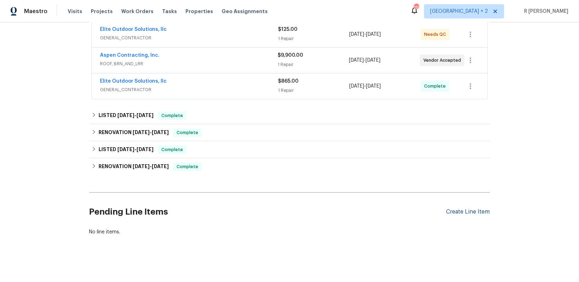
click at [466, 211] on div "Create Line Item" at bounding box center [469, 212] width 44 height 7
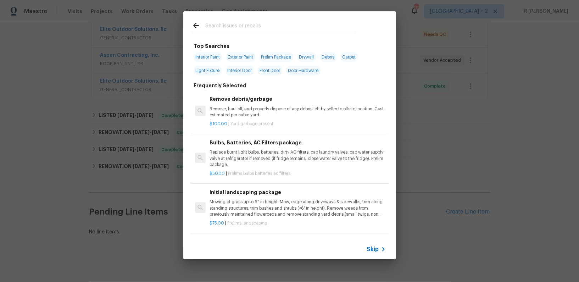
click at [226, 27] on input "text" at bounding box center [280, 26] width 150 height 11
click at [380, 250] on icon at bounding box center [383, 249] width 9 height 9
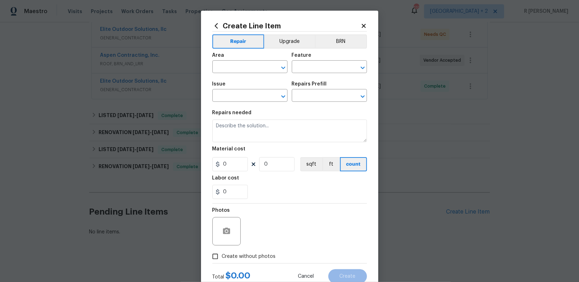
click at [242, 76] on span "Area ​" at bounding box center [249, 63] width 75 height 29
click at [243, 66] on input "text" at bounding box center [239, 67] width 55 height 11
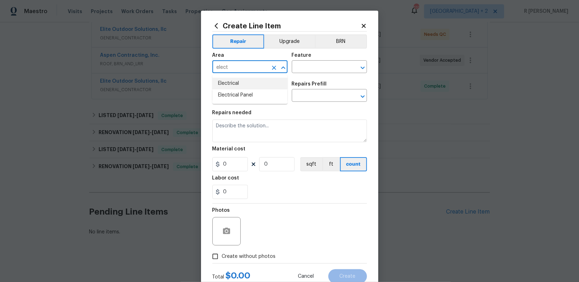
click at [242, 82] on li "Electrical" at bounding box center [249, 84] width 75 height 12
type input "Electrical"
click at [318, 67] on input "text" at bounding box center [319, 67] width 55 height 11
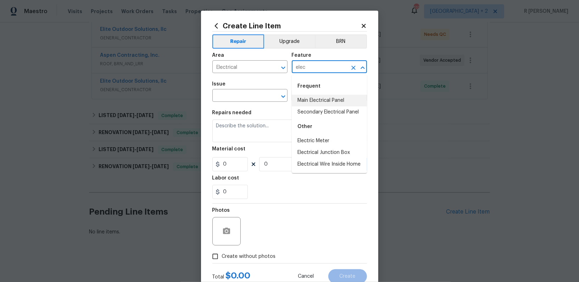
click at [330, 103] on li "Main Electrical Panel" at bounding box center [329, 101] width 75 height 12
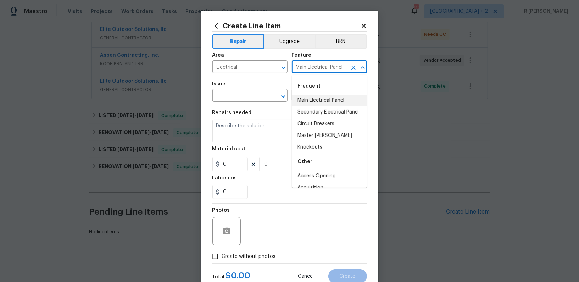
click at [317, 68] on input "Main Electrical Panel" at bounding box center [319, 67] width 55 height 11
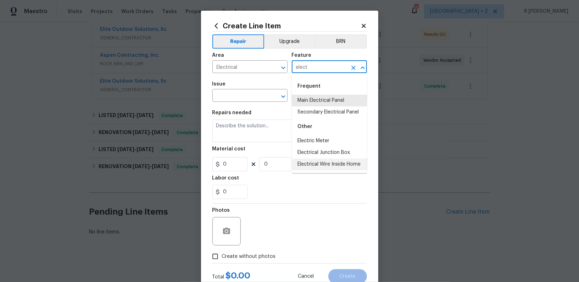
click at [321, 162] on li "Electrical Wire Inside Home" at bounding box center [329, 165] width 75 height 12
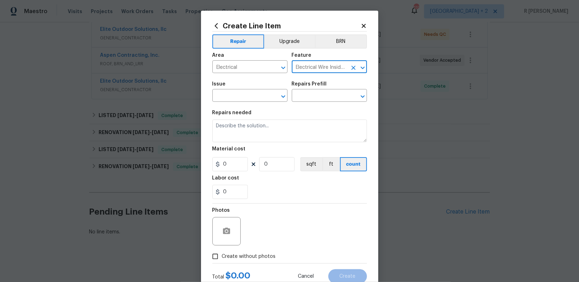
type input "Electrical Wire Inside Home"
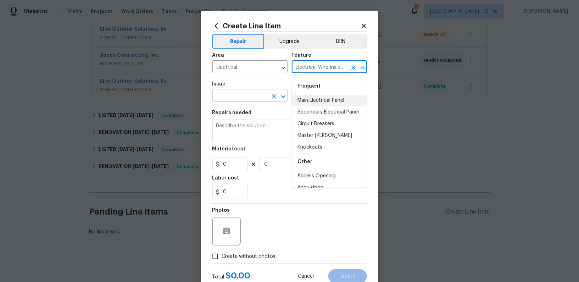
click at [253, 94] on input "text" at bounding box center [239, 96] width 55 height 11
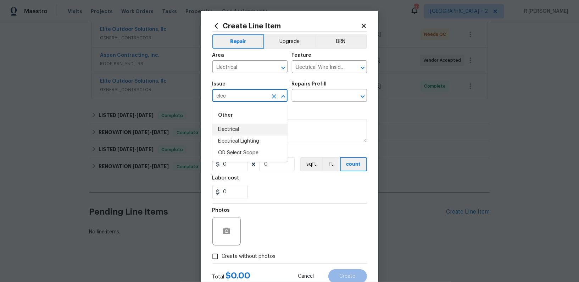
click at [234, 126] on li "Electrical" at bounding box center [249, 130] width 75 height 12
type input "Electrical"
click at [322, 97] on input "text" at bounding box center [319, 96] width 55 height 11
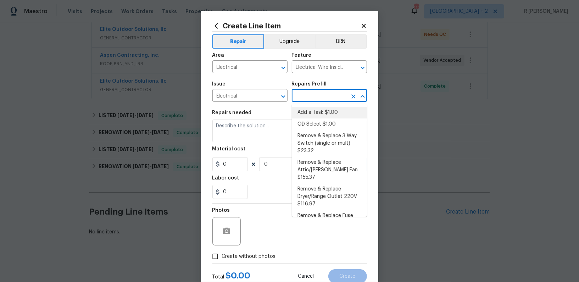
click at [314, 109] on li "Add a Task $1.00" at bounding box center [329, 113] width 75 height 12
type input "Add a Task $1.00"
type textarea "HPM to detail"
type input "1"
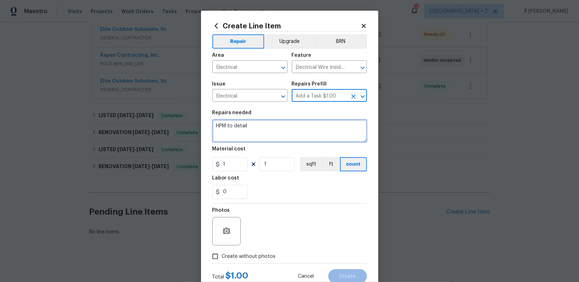
click at [256, 122] on textarea "HPM to detail" at bounding box center [289, 131] width 155 height 23
paste textarea "Please provide an electrical assessment due to a few fixtures in the living roo…"
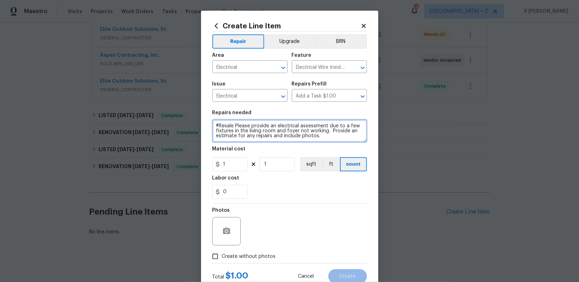
drag, startPoint x: 236, startPoint y: 124, endPoint x: 198, endPoint y: 124, distance: 37.6
click at [198, 124] on div "Create Line Item Repair Upgrade BRN Area Electrical ​ Feature Electrical Wire I…" at bounding box center [289, 141] width 579 height 282
type textarea "Please provide an electrical assessment due to a few fixtures in the living roo…"
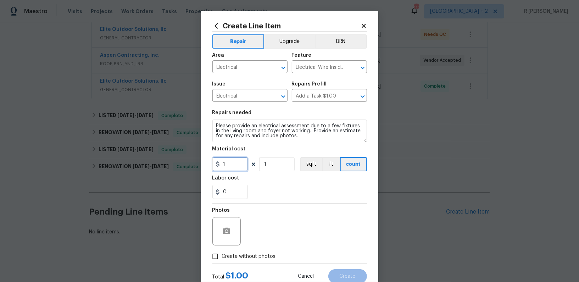
click at [236, 165] on input "1" at bounding box center [229, 164] width 35 height 14
type input "75"
click at [237, 257] on span "Create without photos" at bounding box center [249, 256] width 54 height 7
click at [222, 257] on input "Create without photos" at bounding box center [215, 256] width 13 height 13
checkbox input "true"
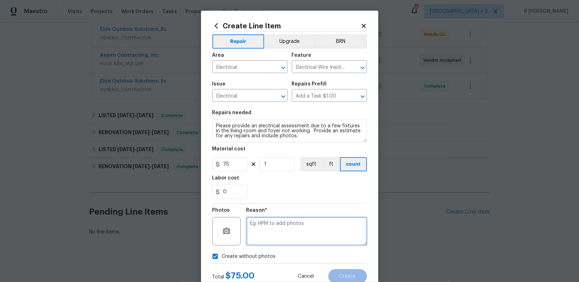
click at [268, 244] on textarea at bounding box center [307, 231] width 121 height 28
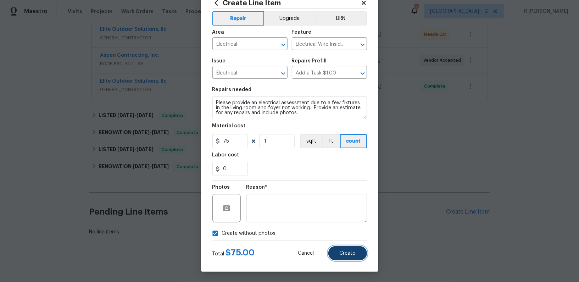
click at [352, 248] on button "Create" at bounding box center [347, 253] width 39 height 14
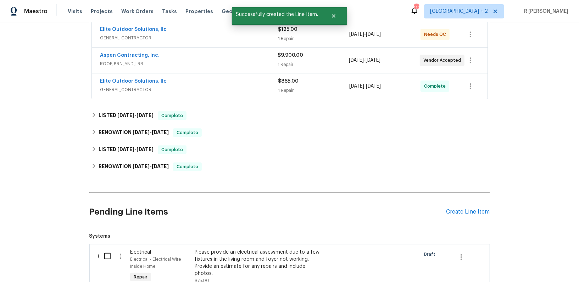
scroll to position [232, 0]
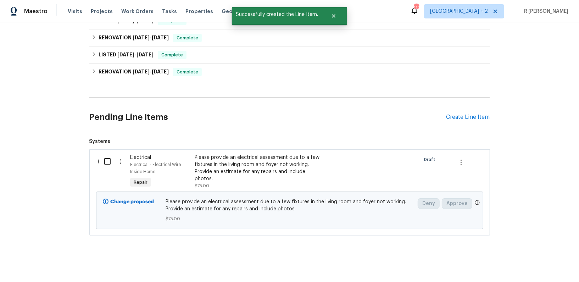
click at [109, 155] on input "checkbox" at bounding box center [110, 161] width 20 height 15
checkbox input "true"
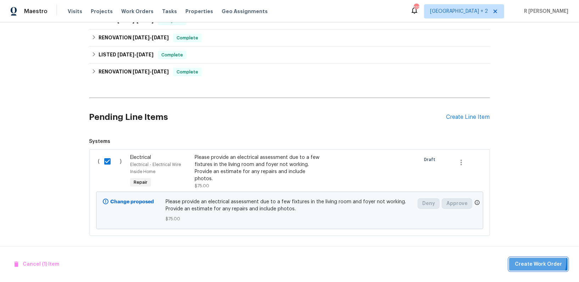
click at [527, 260] on span "Create Work Order" at bounding box center [538, 264] width 47 height 9
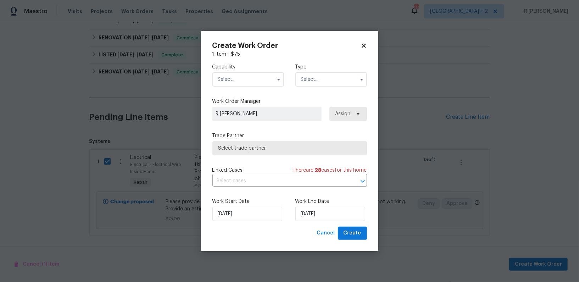
click at [250, 79] on input "text" at bounding box center [248, 79] width 72 height 14
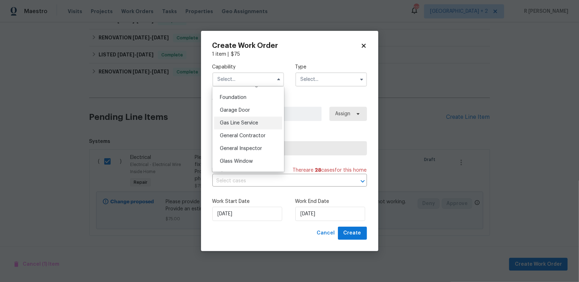
scroll to position [299, 0]
click at [259, 135] on span "General Contractor" at bounding box center [243, 134] width 46 height 5
type input "General Contractor"
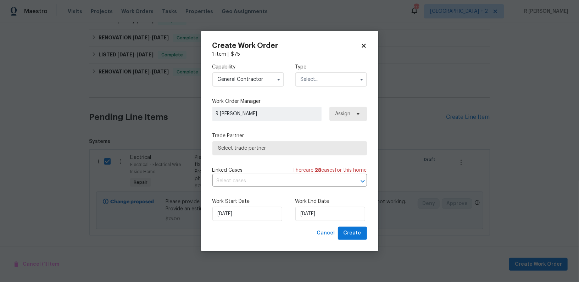
click at [333, 79] on input "text" at bounding box center [331, 79] width 72 height 14
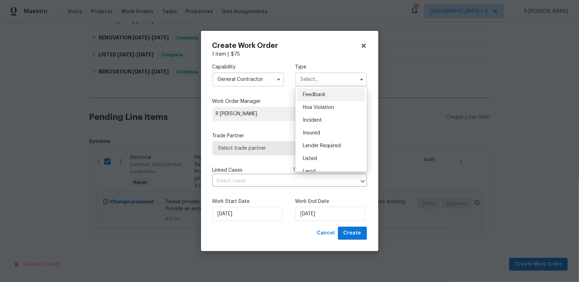
click at [312, 99] on div "Feedback" at bounding box center [331, 94] width 68 height 13
type input "Feedback"
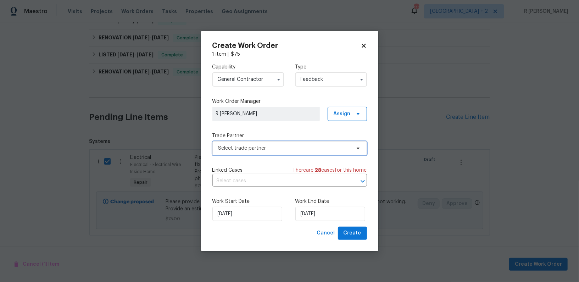
click at [266, 149] on span "Select trade partner" at bounding box center [284, 148] width 132 height 7
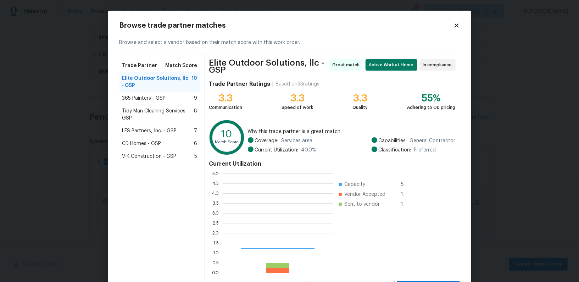
scroll to position [99, 110]
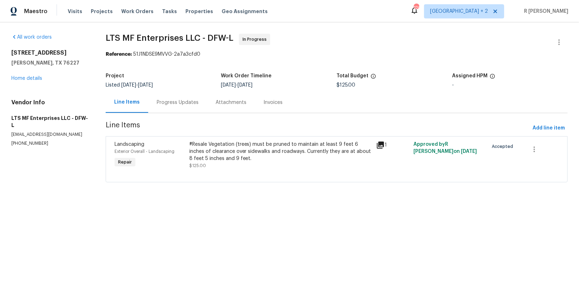
click at [170, 103] on div "Progress Updates" at bounding box center [178, 102] width 42 height 7
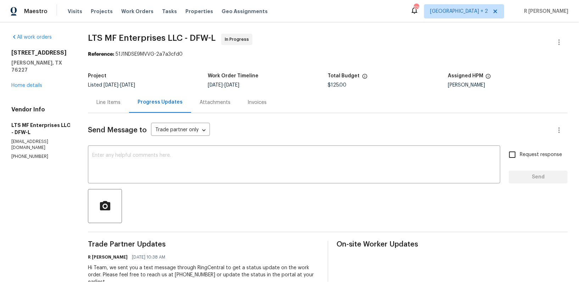
click at [121, 108] on div "Line Items" at bounding box center [108, 102] width 41 height 21
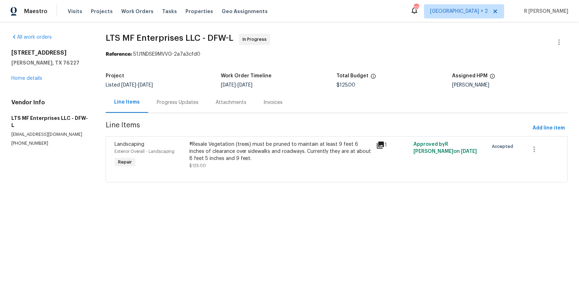
click at [294, 144] on div "#Resale Vegetation (trees) must be pruned to maintain at least 9 feet 6 inches …" at bounding box center [280, 151] width 183 height 21
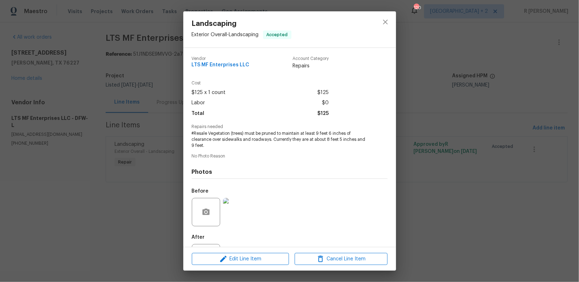
click at [237, 214] on img at bounding box center [237, 212] width 28 height 28
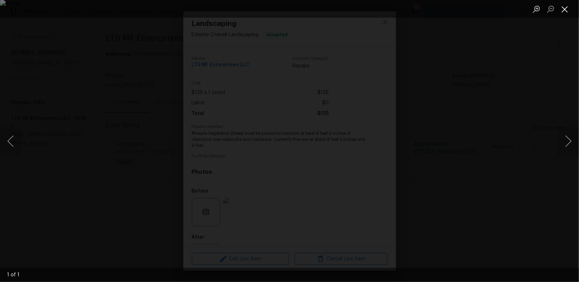
click at [566, 12] on button "Close lightbox" at bounding box center [565, 9] width 14 height 12
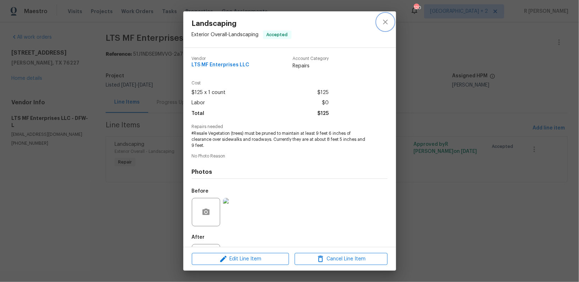
click at [388, 20] on icon "close" at bounding box center [385, 22] width 9 height 9
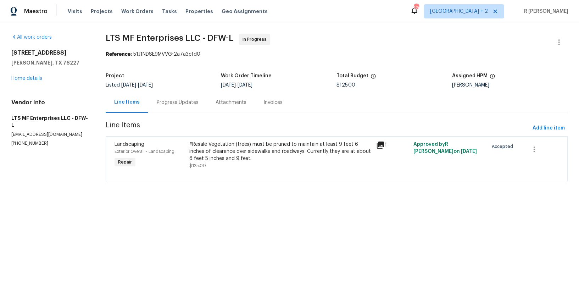
click at [177, 103] on div "Progress Updates" at bounding box center [178, 102] width 42 height 7
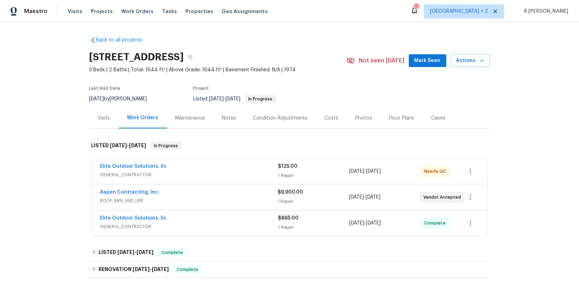
scroll to position [232, 0]
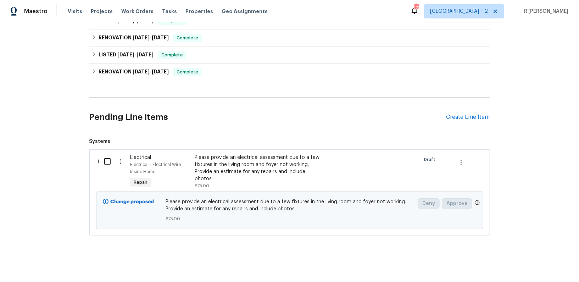
click at [108, 158] on input "checkbox" at bounding box center [110, 161] width 20 height 15
checkbox input "true"
click at [536, 265] on span "Create Work Order" at bounding box center [538, 264] width 47 height 9
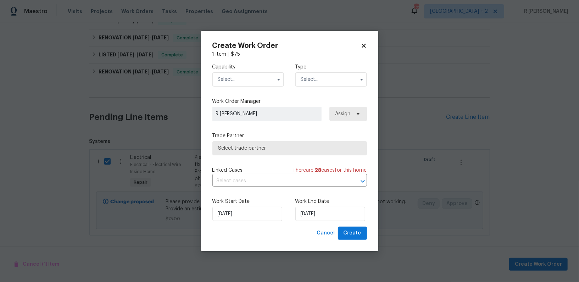
click at [242, 88] on div "Capability Type" at bounding box center [289, 75] width 155 height 34
click at [248, 87] on div "Capability Type" at bounding box center [289, 75] width 155 height 34
click at [249, 84] on input "text" at bounding box center [248, 79] width 72 height 14
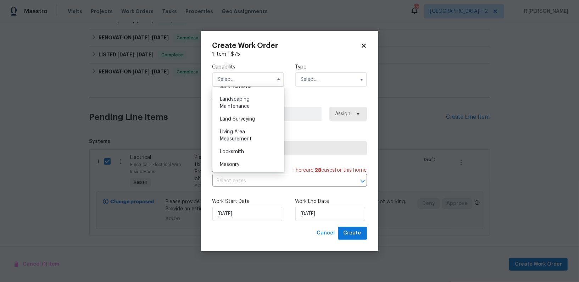
scroll to position [341, 0]
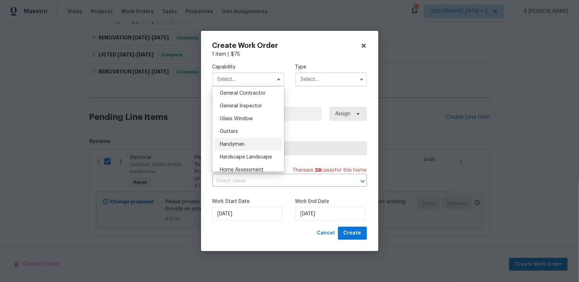
click at [245, 145] on div "Handyman" at bounding box center [248, 144] width 68 height 13
type input "Handyman"
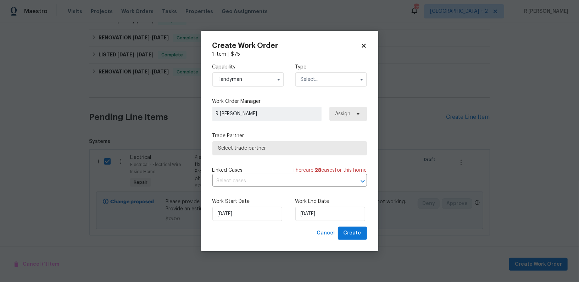
click at [322, 83] on input "text" at bounding box center [331, 79] width 72 height 14
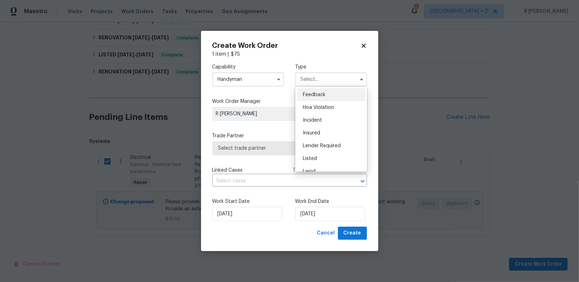
click at [321, 92] on span "Feedback" at bounding box center [314, 94] width 23 height 5
type input "Feedback"
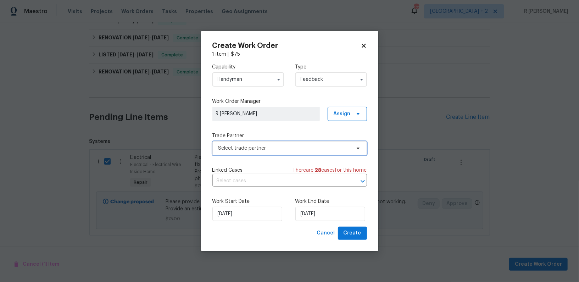
click at [267, 146] on span "Select trade partner" at bounding box center [284, 148] width 132 height 7
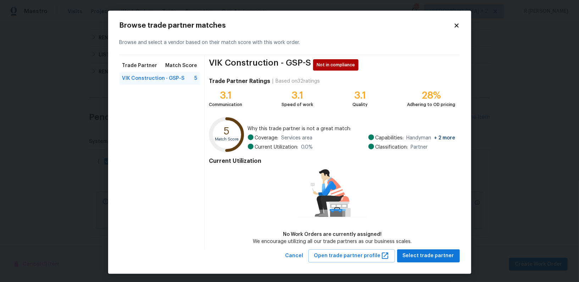
click at [459, 24] on icon at bounding box center [457, 25] width 6 height 6
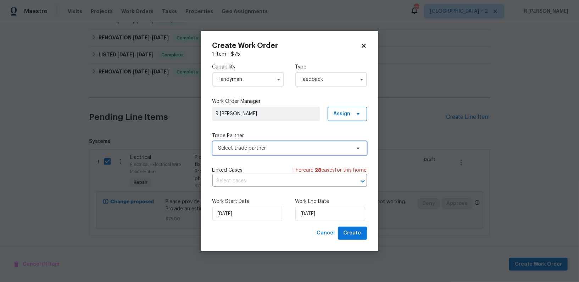
click at [252, 148] on span "Select trade partner" at bounding box center [284, 148] width 132 height 7
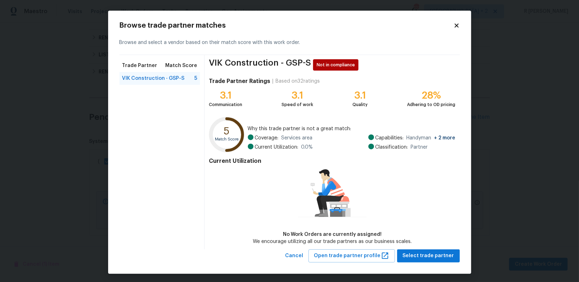
click at [460, 23] on div "Browse trade partner matches Browse and select a vendor based on their match sc…" at bounding box center [289, 142] width 363 height 263
click at [460, 24] on div "Browse trade partner matches Browse and select a vendor based on their match sc…" at bounding box center [289, 142] width 363 height 263
click at [454, 24] on icon at bounding box center [457, 25] width 6 height 6
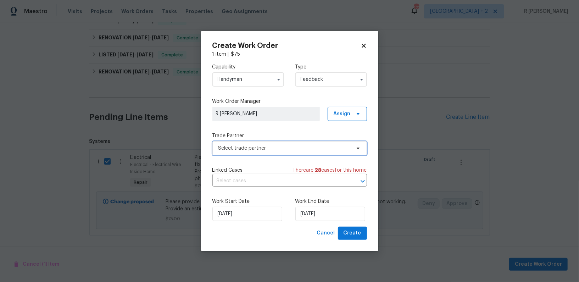
click at [247, 142] on span "Select trade partner" at bounding box center [289, 148] width 155 height 14
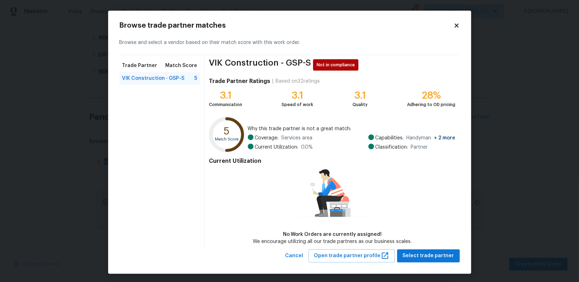
click at [455, 28] on icon at bounding box center [457, 25] width 6 height 6
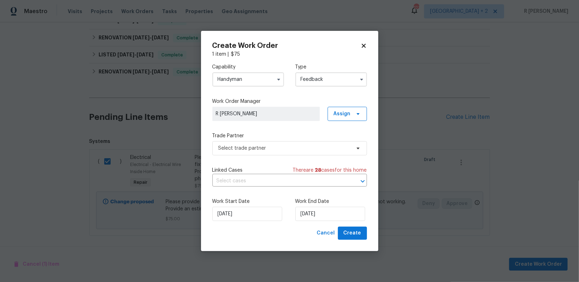
click at [240, 76] on input "Handyman" at bounding box center [248, 79] width 72 height 14
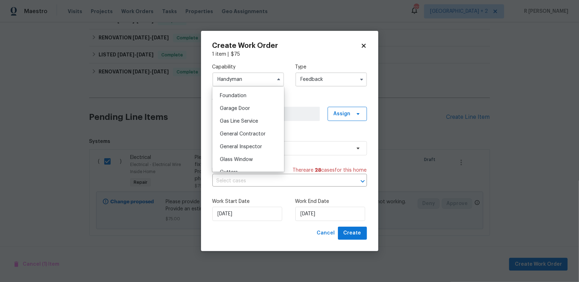
scroll to position [314, 0]
click at [241, 115] on div "General Contractor" at bounding box center [248, 120] width 68 height 13
type input "General Contractor"
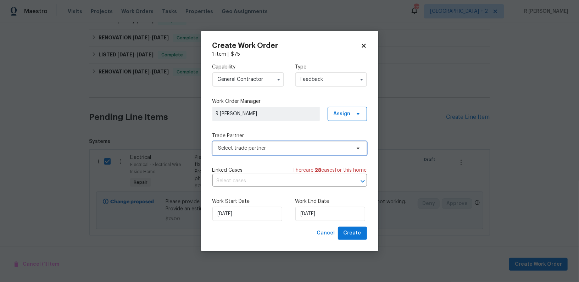
click at [253, 152] on span "Select trade partner" at bounding box center [289, 148] width 155 height 14
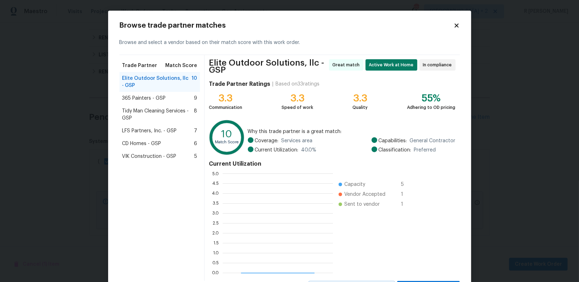
scroll to position [99, 110]
click at [153, 123] on div "Tidy Man Cleaning Services - GSP 8" at bounding box center [160, 115] width 81 height 20
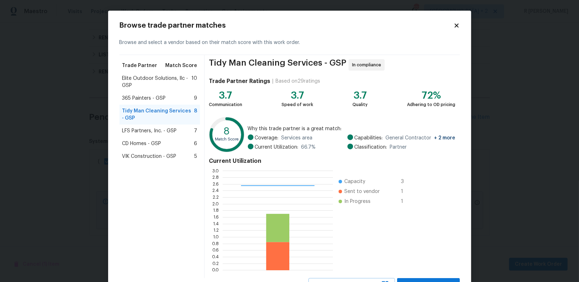
click at [150, 134] on div "LFS Partners, Inc. - GSP 7" at bounding box center [160, 130] width 81 height 13
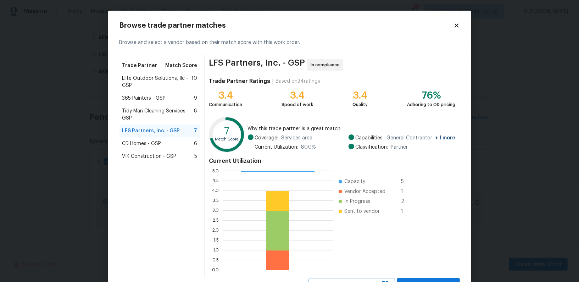
scroll to position [31, 0]
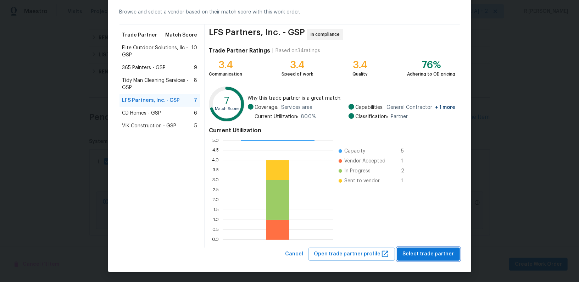
click at [428, 256] on span "Select trade partner" at bounding box center [428, 254] width 51 height 9
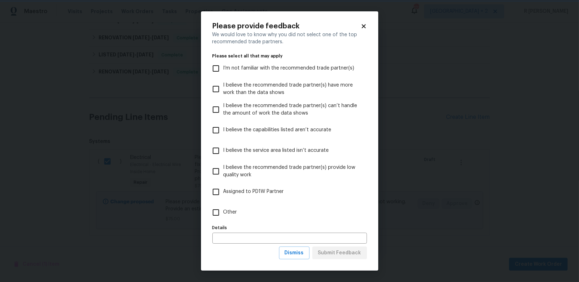
scroll to position [0, 0]
click at [219, 211] on input "Other" at bounding box center [216, 212] width 15 height 15
checkbox input "true"
click at [356, 255] on span "Submit Feedback" at bounding box center [339, 253] width 43 height 9
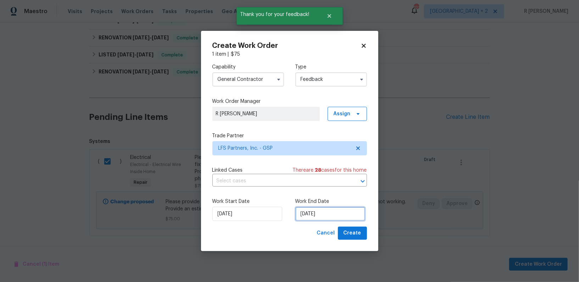
click at [312, 210] on input "[DATE]" at bounding box center [330, 214] width 70 height 14
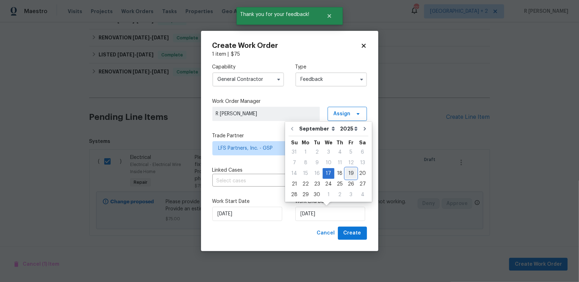
click at [350, 171] on div "19" at bounding box center [350, 173] width 11 height 10
type input "[DATE]"
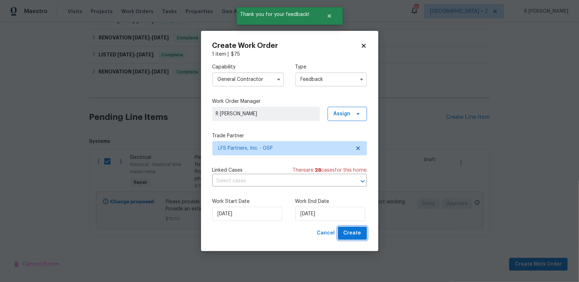
click at [351, 229] on span "Create" at bounding box center [353, 233] width 18 height 9
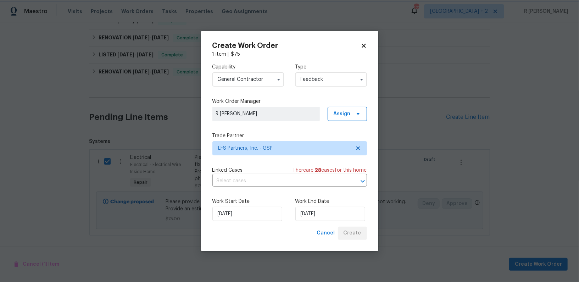
checkbox input "false"
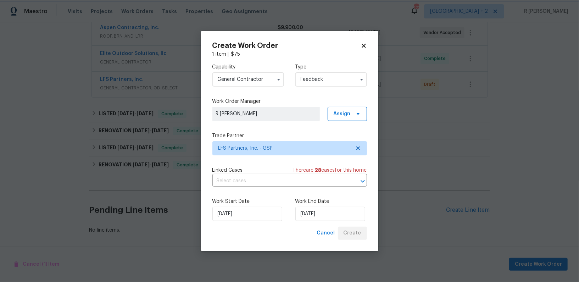
scroll to position [162, 0]
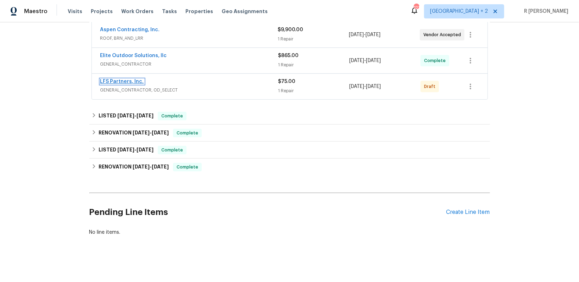
click at [136, 81] on link "LFS Partners, Inc." at bounding box center [122, 81] width 44 height 5
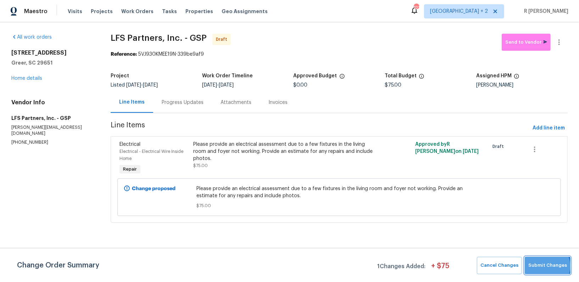
click at [548, 266] on span "Submit Changes" at bounding box center [547, 265] width 39 height 8
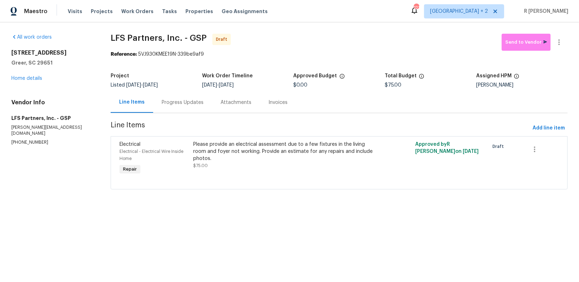
click at [176, 103] on div "Progress Updates" at bounding box center [183, 102] width 42 height 7
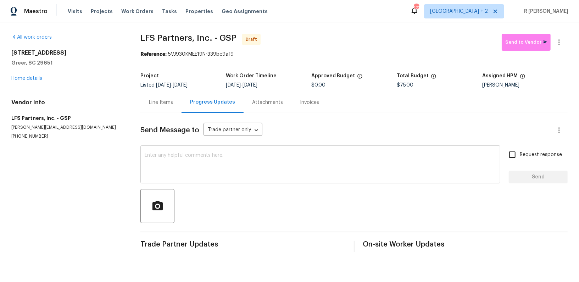
click at [262, 162] on textarea at bounding box center [320, 165] width 351 height 25
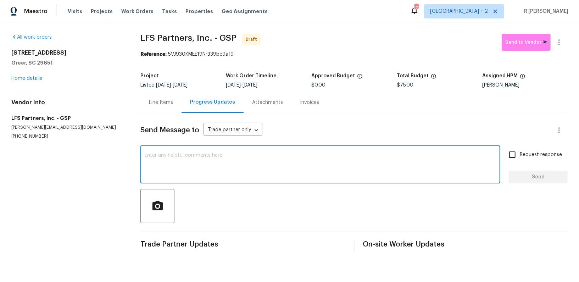
paste textarea "Hey, this is Yogesh from Opendoor. I’m confirming you received the WO for the p…"
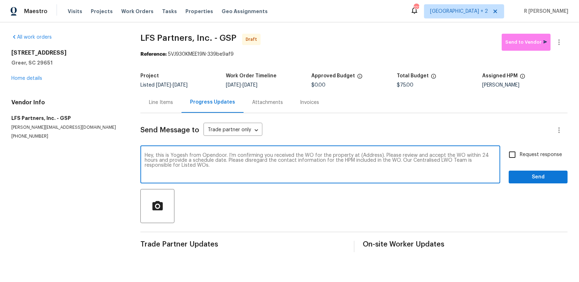
click at [367, 154] on textarea "Hey, this is Yogesh from Opendoor. I’m confirming you received the WO for the p…" at bounding box center [320, 165] width 351 height 25
paste textarea "[STREET_ADDRESS]"
type textarea "Hey, this is Yogesh from Opendoor. I’m confirming you received the WO for the p…"
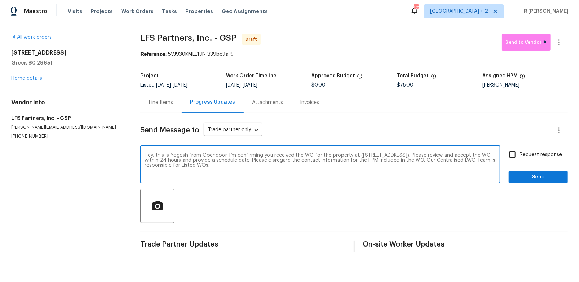
click at [543, 153] on span "Request response" at bounding box center [541, 154] width 42 height 7
click at [520, 153] on input "Request response" at bounding box center [512, 154] width 15 height 15
checkbox input "true"
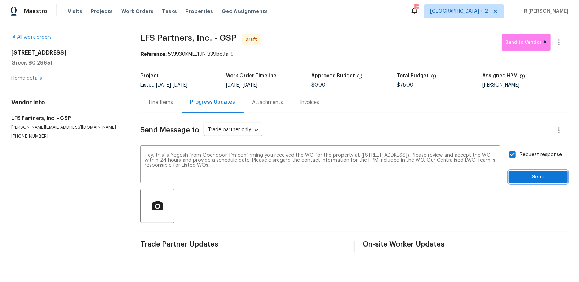
click at [528, 172] on button "Send" at bounding box center [538, 177] width 59 height 13
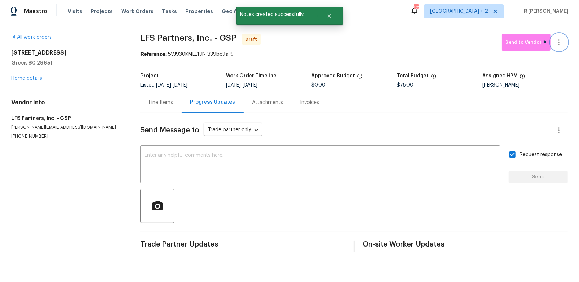
click at [563, 39] on icon "button" at bounding box center [559, 42] width 9 height 9
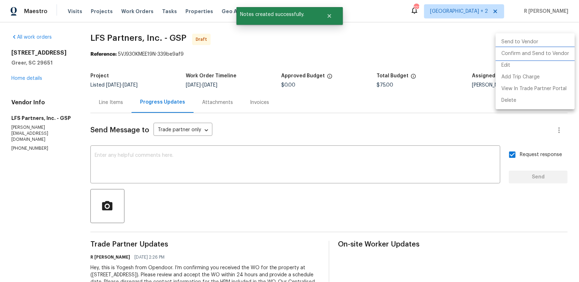
click at [528, 57] on li "Confirm and Send to Vendor" at bounding box center [535, 54] width 79 height 12
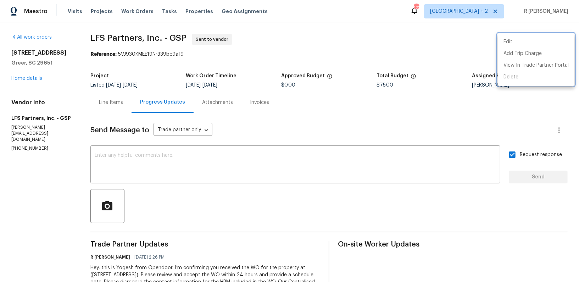
click at [349, 47] on div at bounding box center [289, 141] width 579 height 282
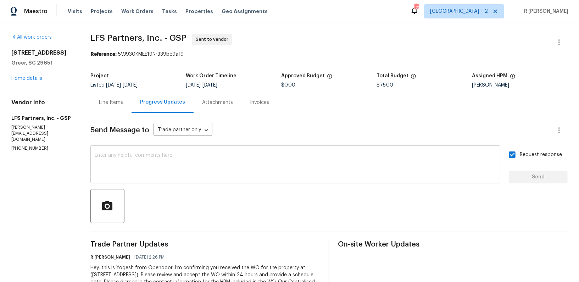
click at [201, 156] on textarea at bounding box center [296, 165] width 402 height 25
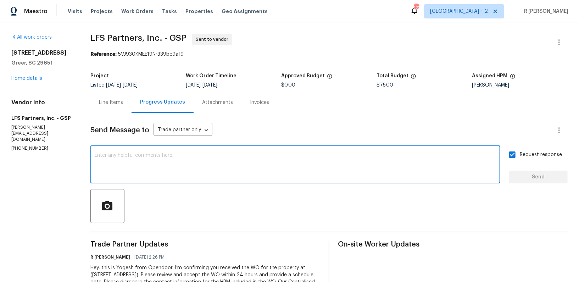
paste textarea "Attention All Work Orders must include before-photos (both close-up and wide-an…"
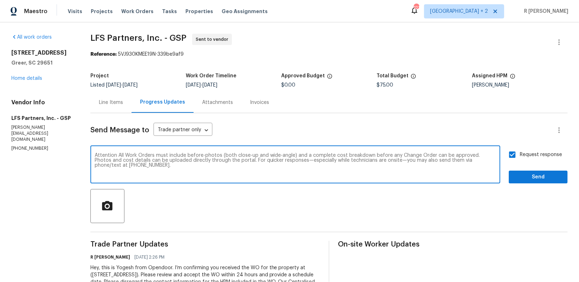
type textarea "Attention All Work Orders must include before-photos (both close-up and wide-an…"
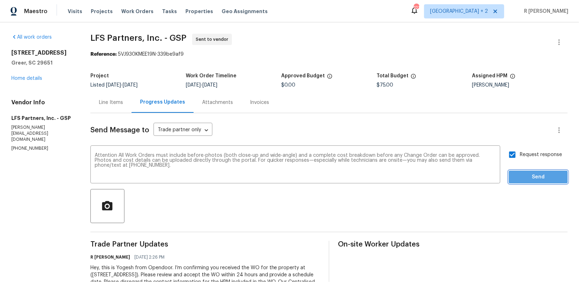
click at [531, 176] on span "Send" at bounding box center [539, 177] width 48 height 9
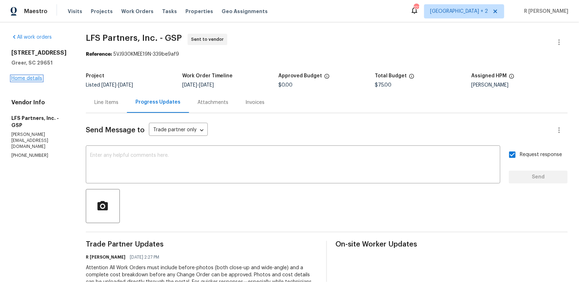
click at [30, 81] on link "Home details" at bounding box center [26, 78] width 31 height 5
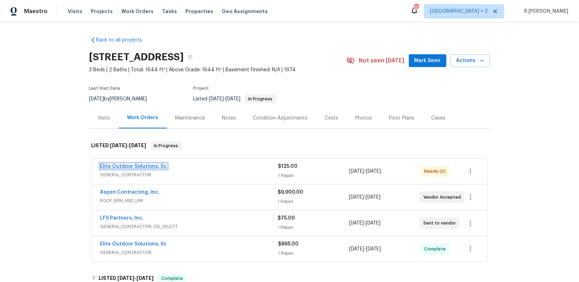
click at [137, 164] on link "Elite Outdoor Solutions, llc" at bounding box center [133, 166] width 67 height 5
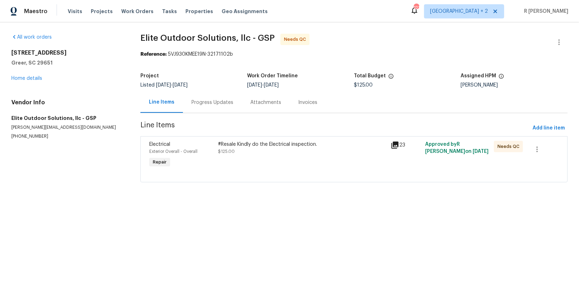
click at [211, 103] on div "Progress Updates" at bounding box center [213, 102] width 42 height 7
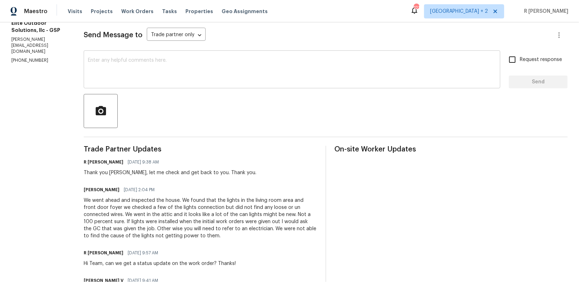
scroll to position [186, 0]
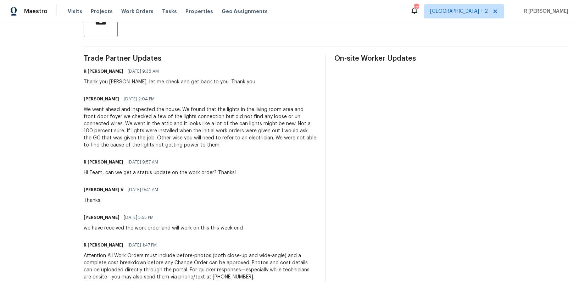
click at [170, 127] on div "We went ahead and inspected the house. We found that the lights in the living r…" at bounding box center [200, 127] width 233 height 43
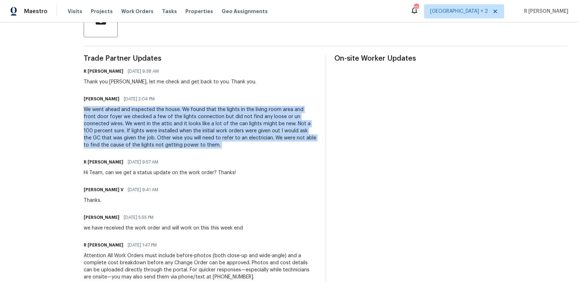
click at [170, 127] on div "We went ahead and inspected the house. We found that the lights in the living r…" at bounding box center [200, 127] width 233 height 43
copy div "We went ahead and inspected the house. We found that the lights in the living r…"
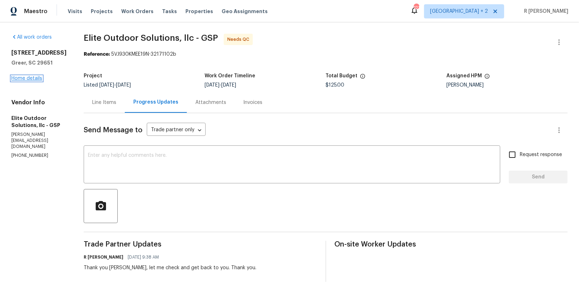
click at [32, 81] on link "Home details" at bounding box center [26, 78] width 31 height 5
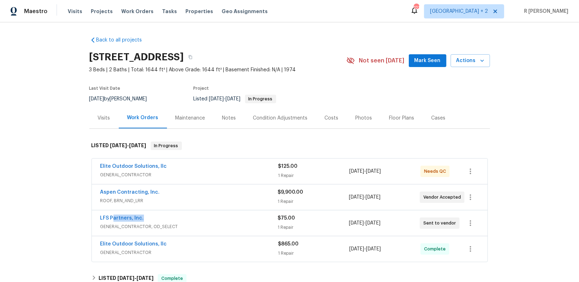
drag, startPoint x: 146, startPoint y: 216, endPoint x: 45, endPoint y: 216, distance: 101.4
click at [45, 216] on div "Back to all projects [STREET_ADDRESS] 3 Beds | 2 Baths | Total: 1644 ft² | Abov…" at bounding box center [289, 152] width 579 height 260
copy link "LFS Partners, Inc."
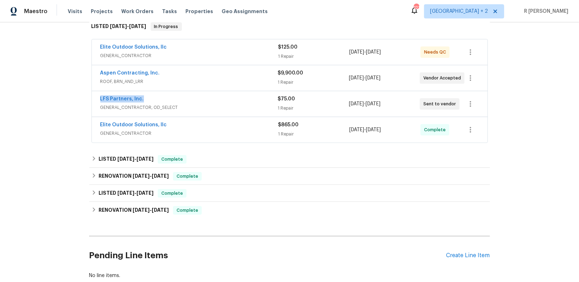
scroll to position [59, 0]
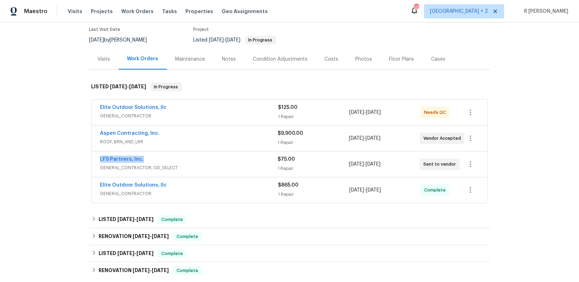
copy link "LFS Partners, Inc."
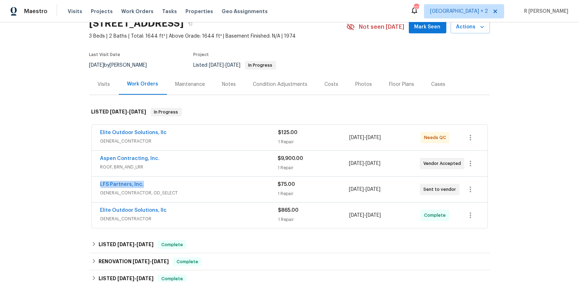
scroll to position [29, 0]
